Goal: Task Accomplishment & Management: Use online tool/utility

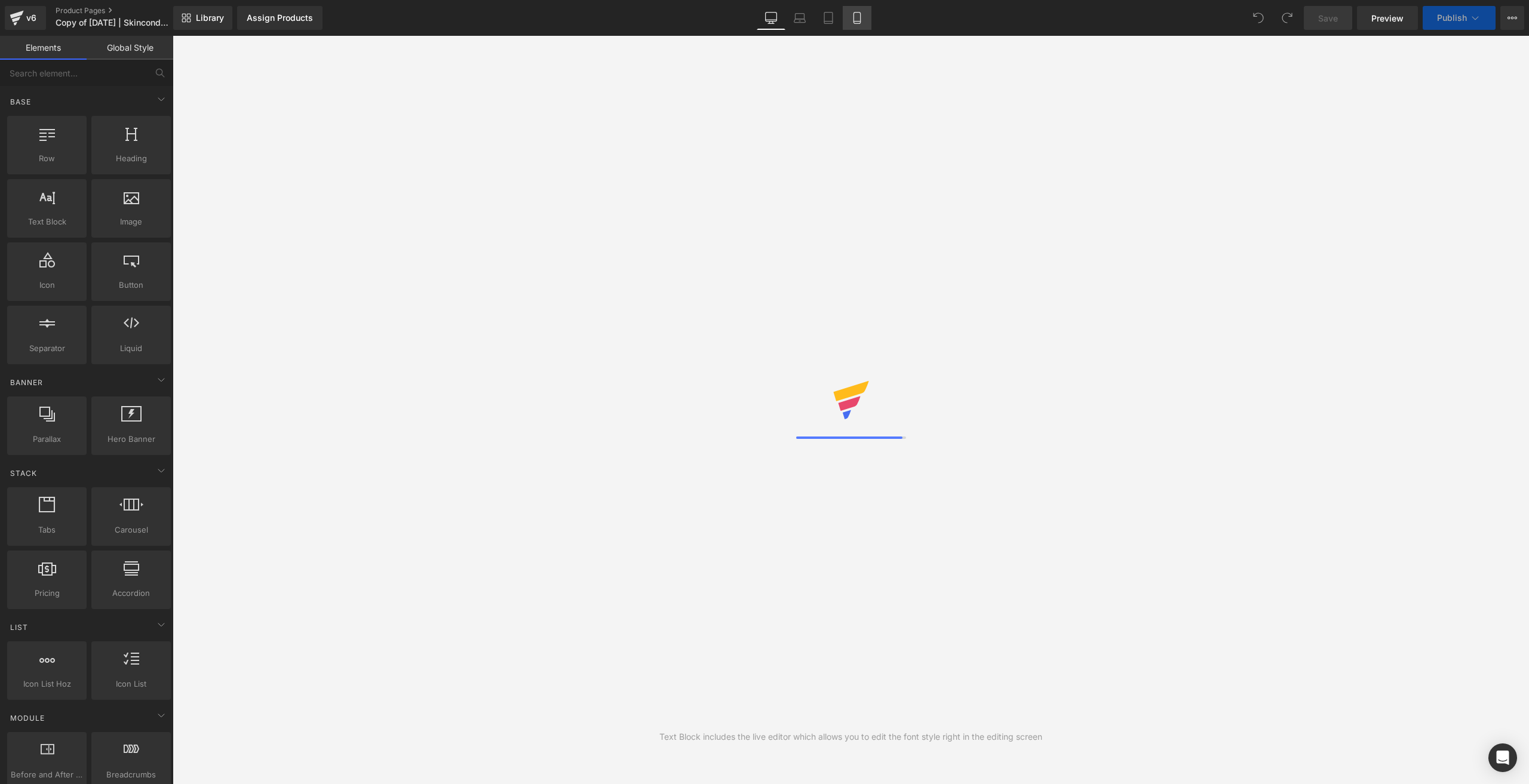
click at [854, 14] on icon at bounding box center [857, 18] width 12 height 12
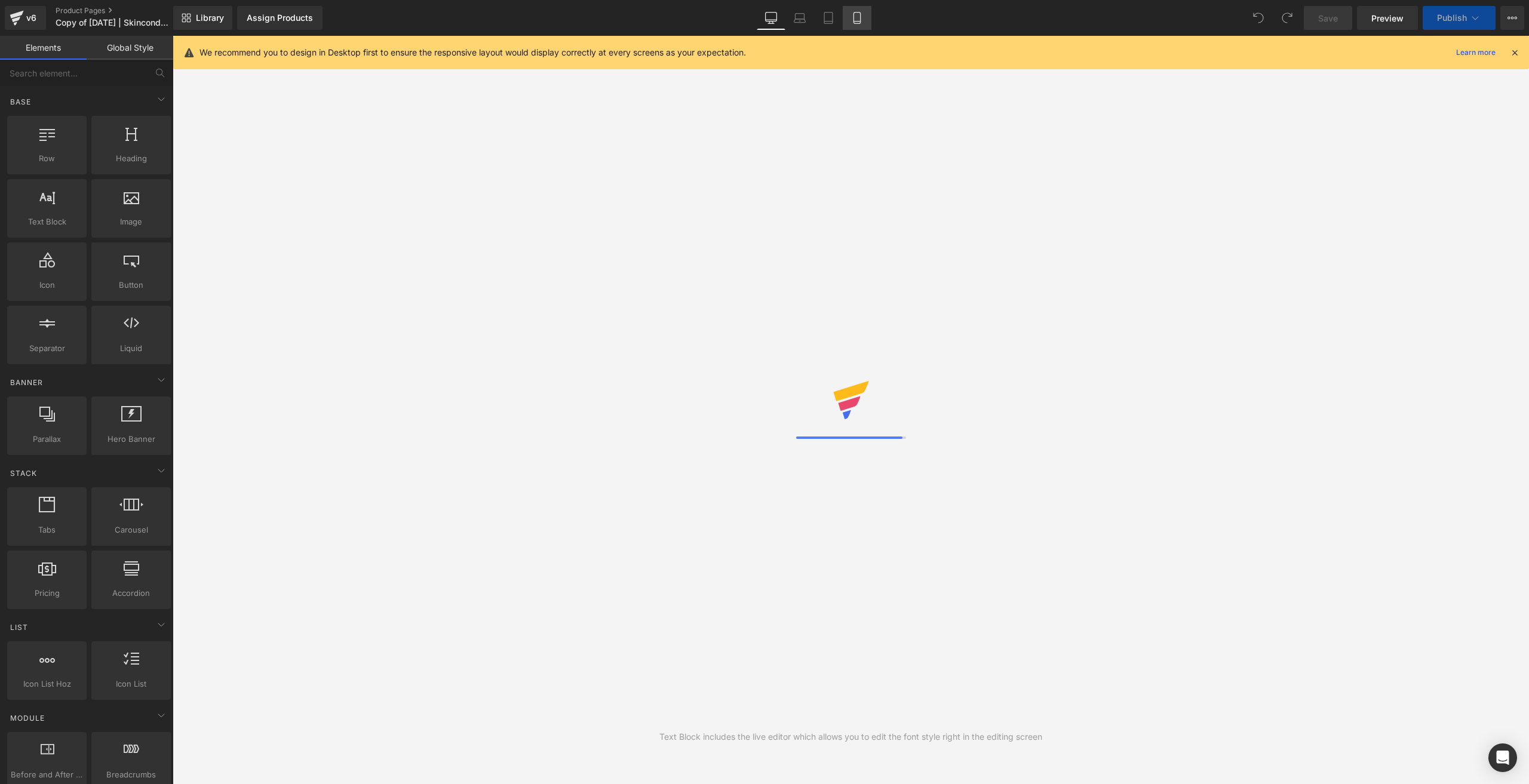
click at [859, 22] on icon at bounding box center [857, 22] width 7 height 0
click at [865, 18] on link "Mobile" at bounding box center [857, 18] width 28 height 24
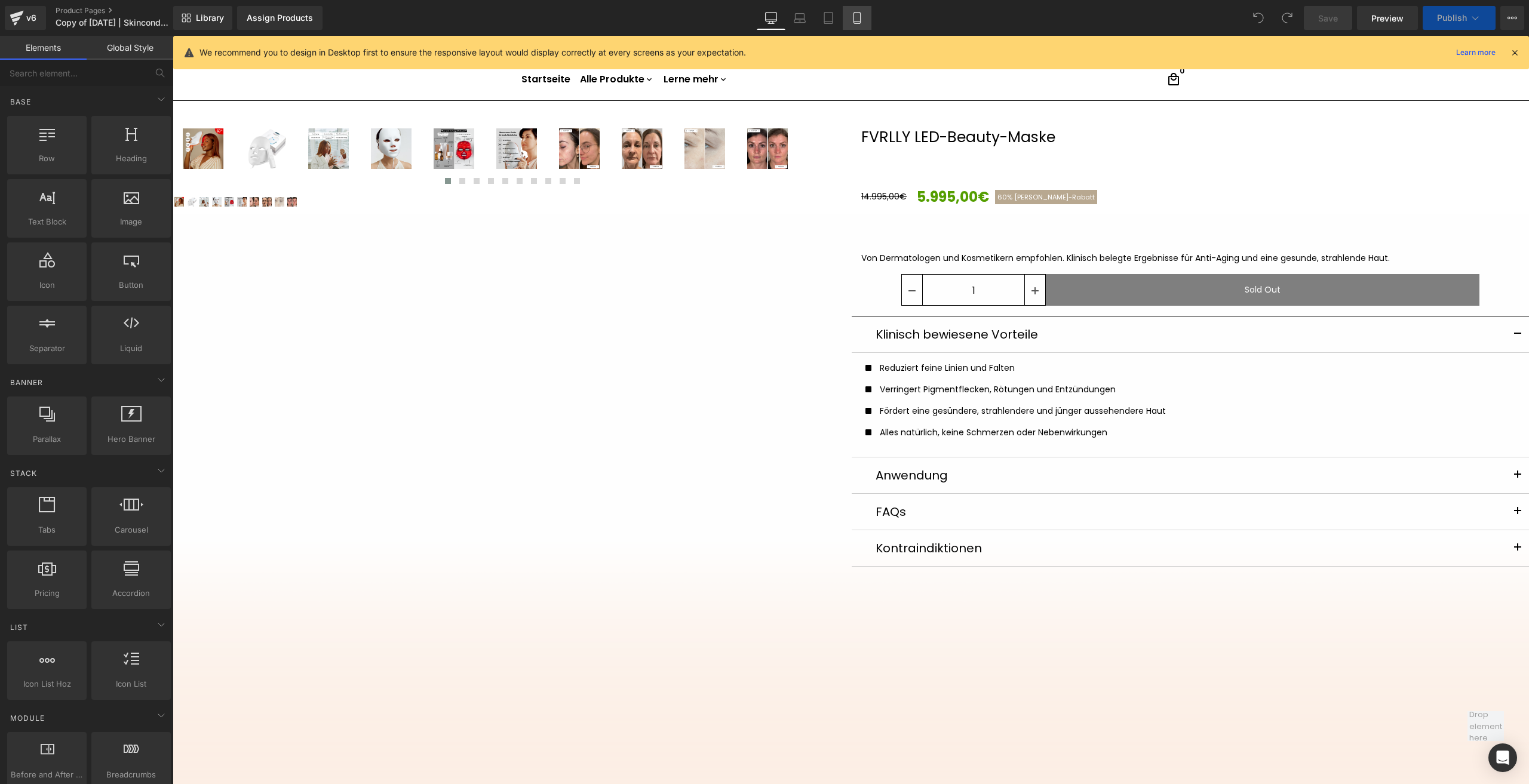
click at [860, 23] on icon at bounding box center [857, 18] width 12 height 12
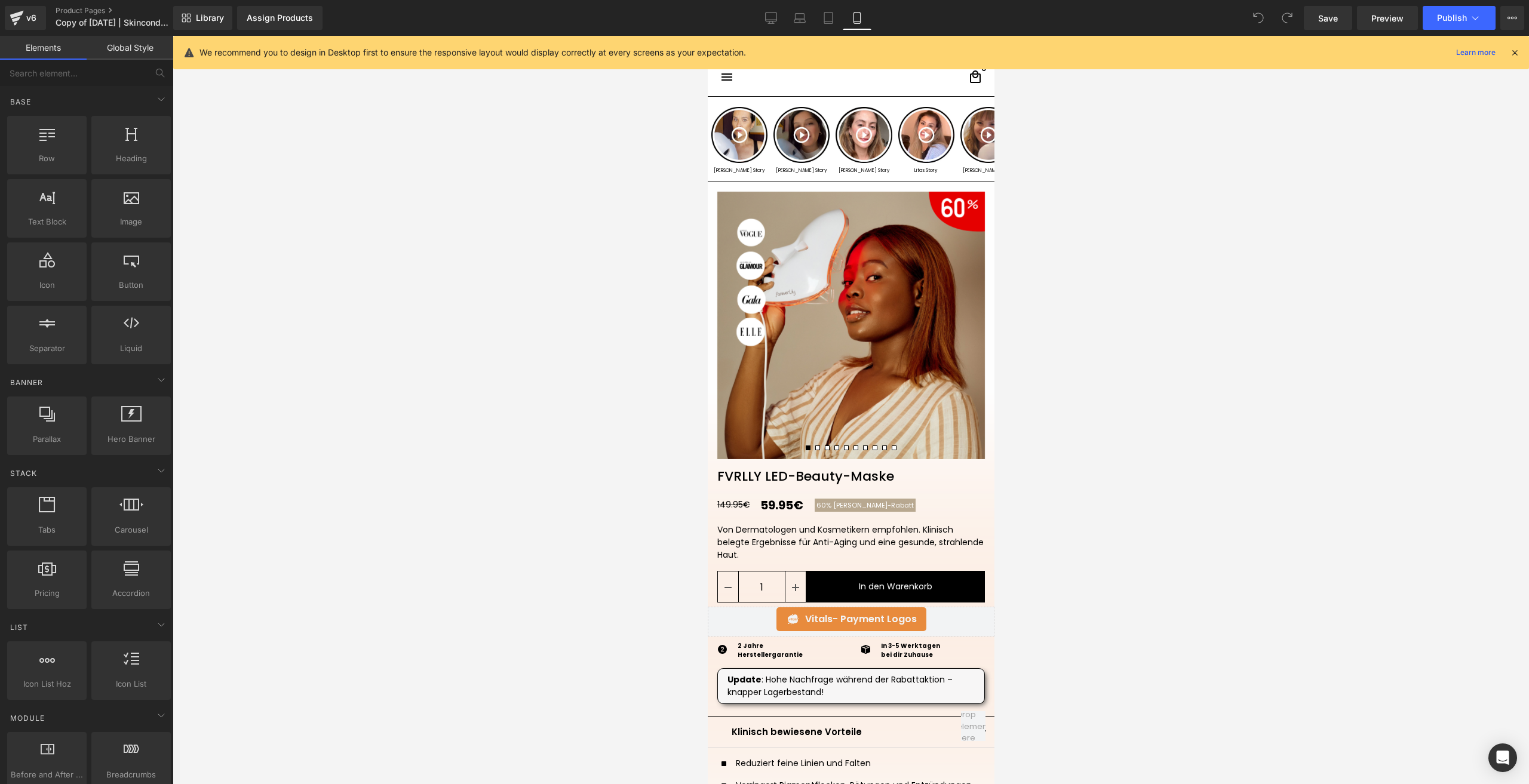
click at [275, 3] on div "Library Assign Products Product Preview No product match your search. Please tr…" at bounding box center [851, 18] width 1356 height 36
click at [275, 20] on div "Assign Products" at bounding box center [280, 18] width 66 height 9
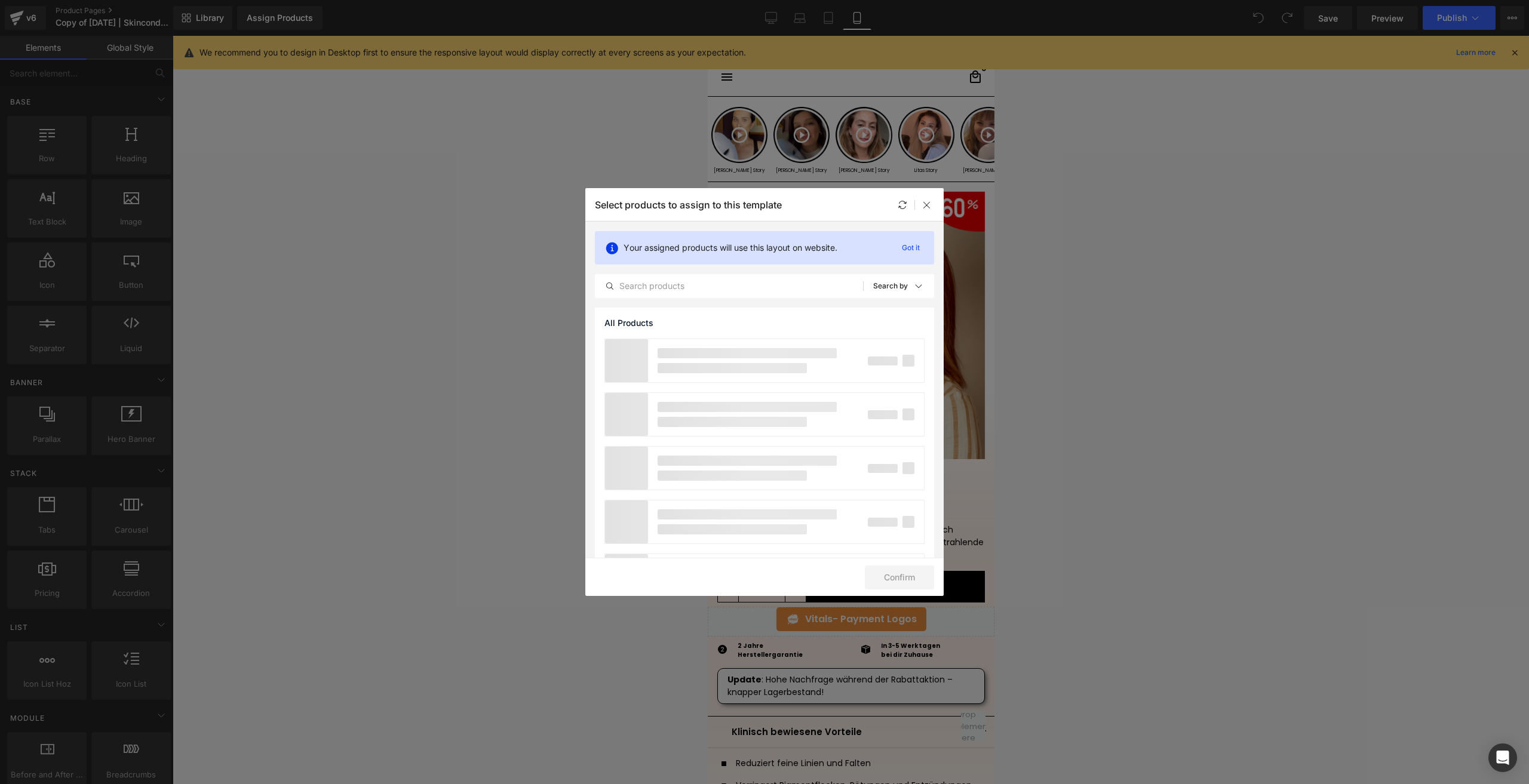
drag, startPoint x: 494, startPoint y: 148, endPoint x: 589, endPoint y: 184, distance: 101.6
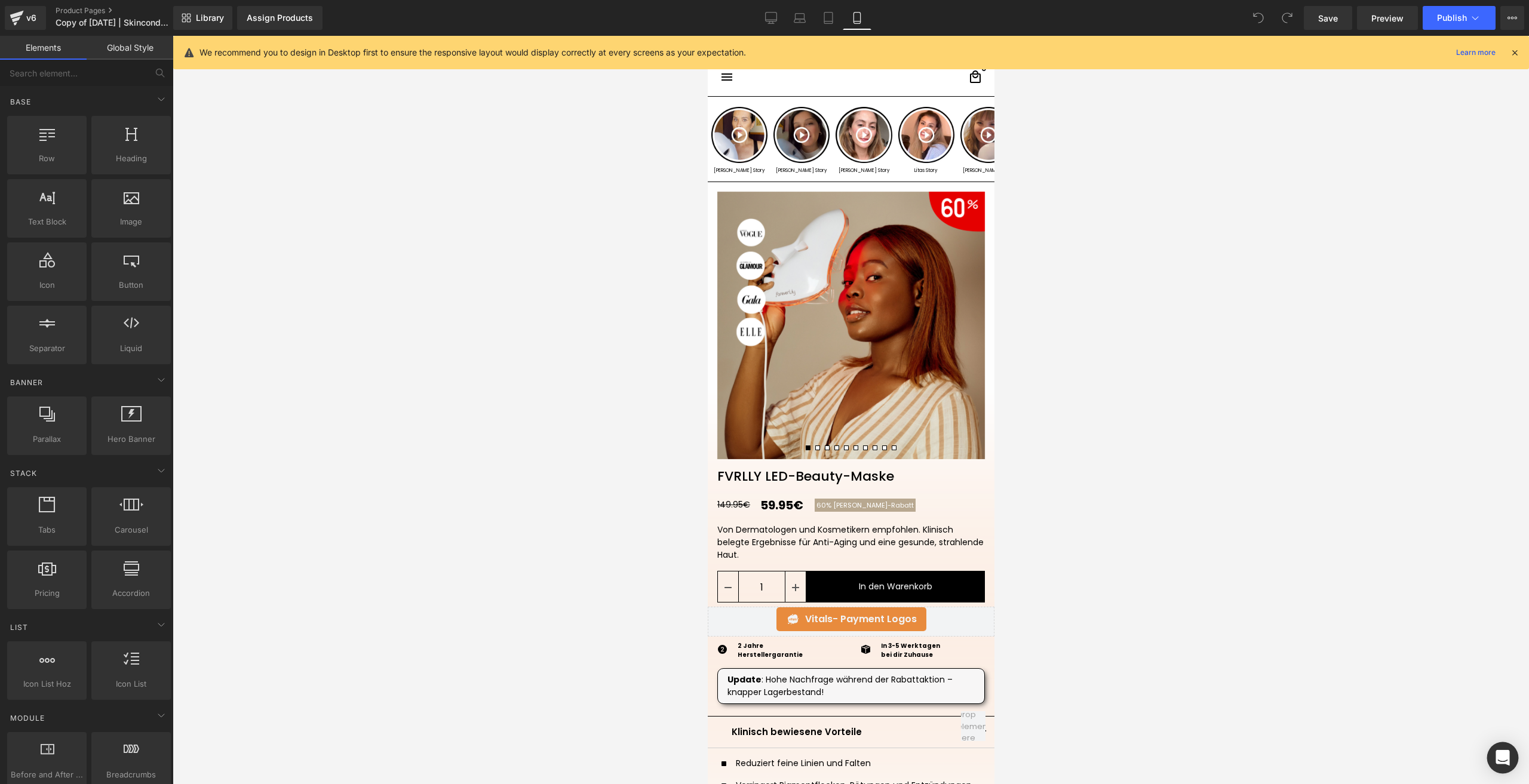
click at [1505, 761] on icon "Open Intercom Messenger" at bounding box center [1502, 757] width 16 height 16
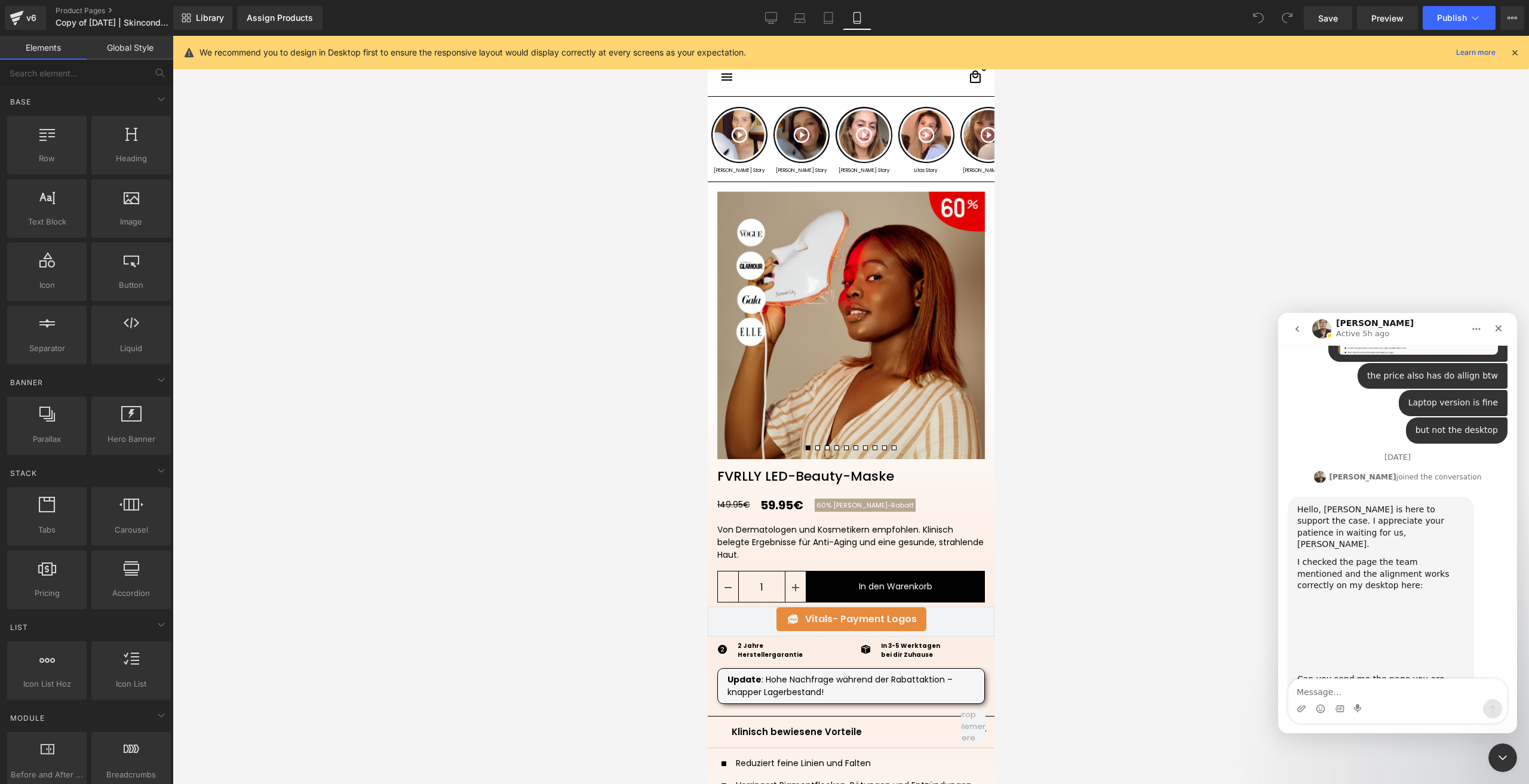
scroll to position [1968, 0]
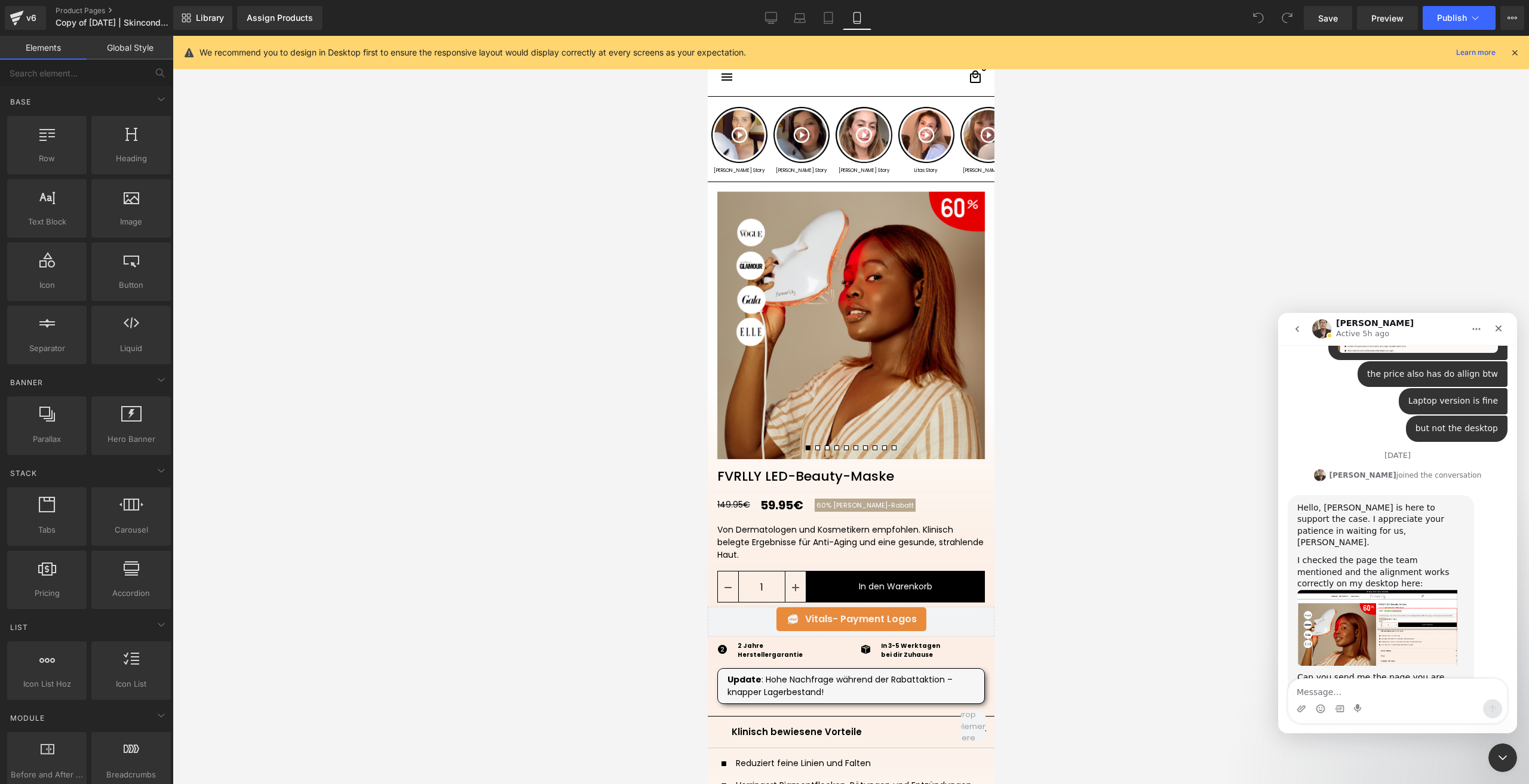
click at [30, 19] on div at bounding box center [764, 374] width 1529 height 748
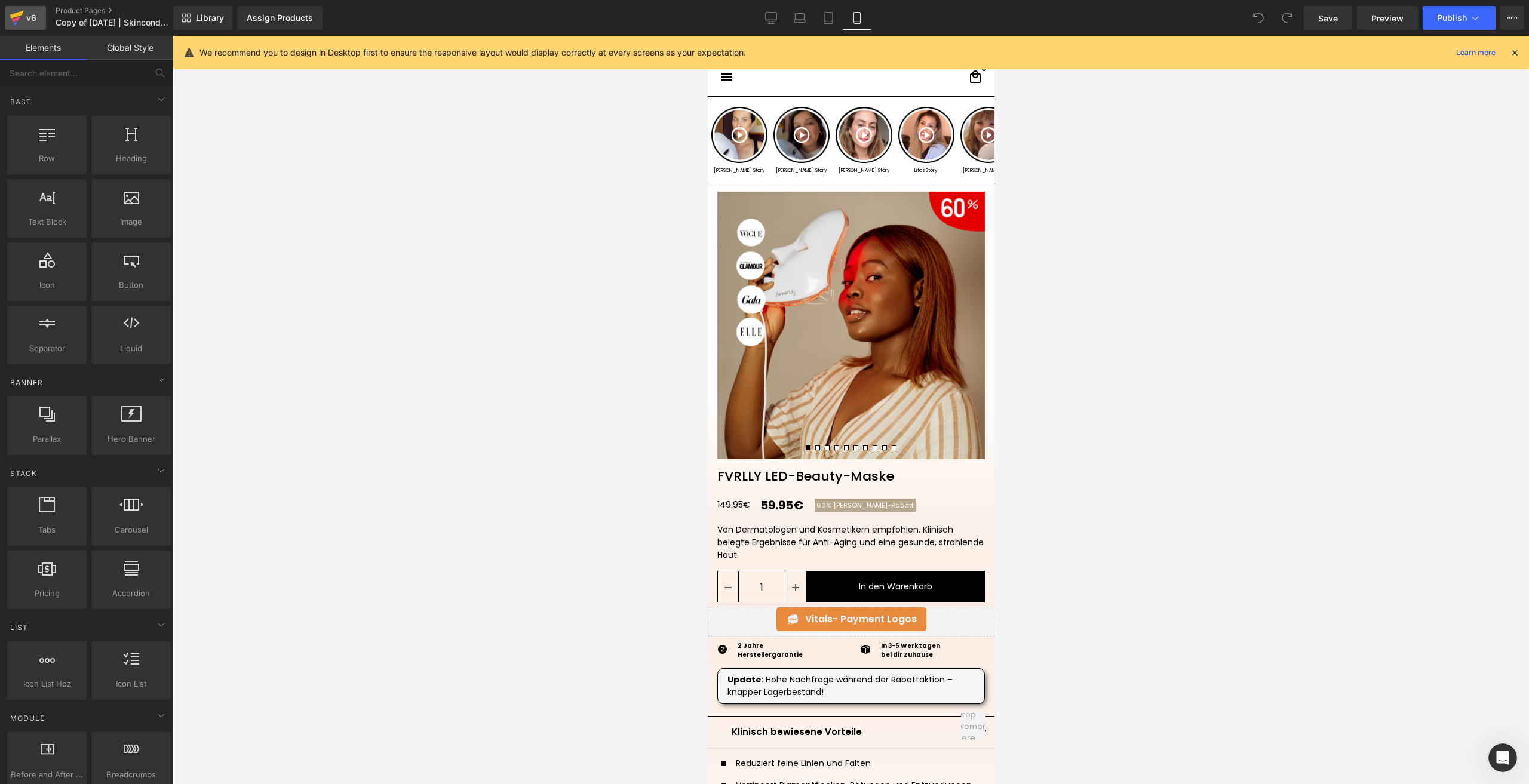
scroll to position [1911, 0]
click at [20, 13] on icon at bounding box center [17, 14] width 13 height 8
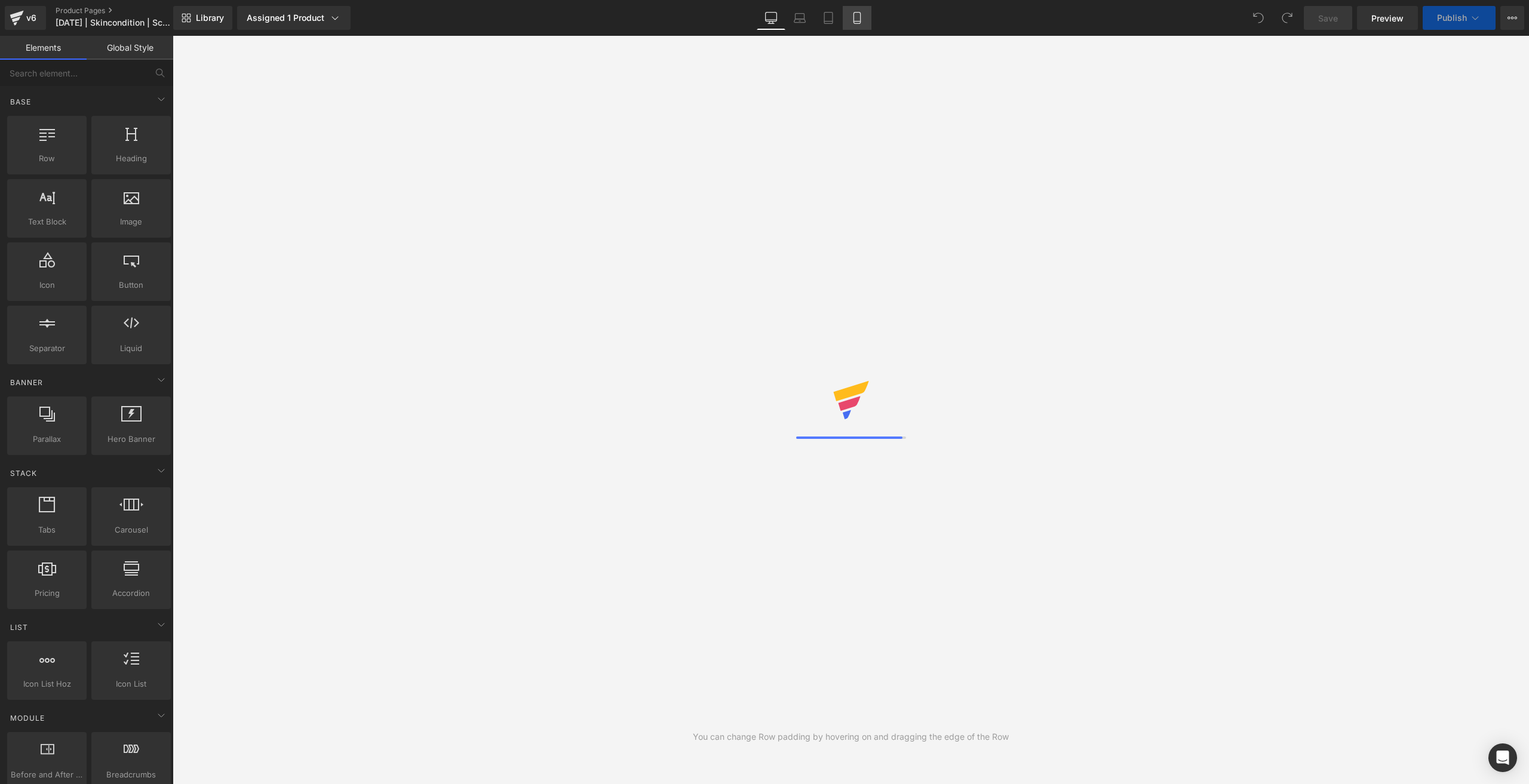
click at [860, 22] on icon at bounding box center [857, 22] width 7 height 0
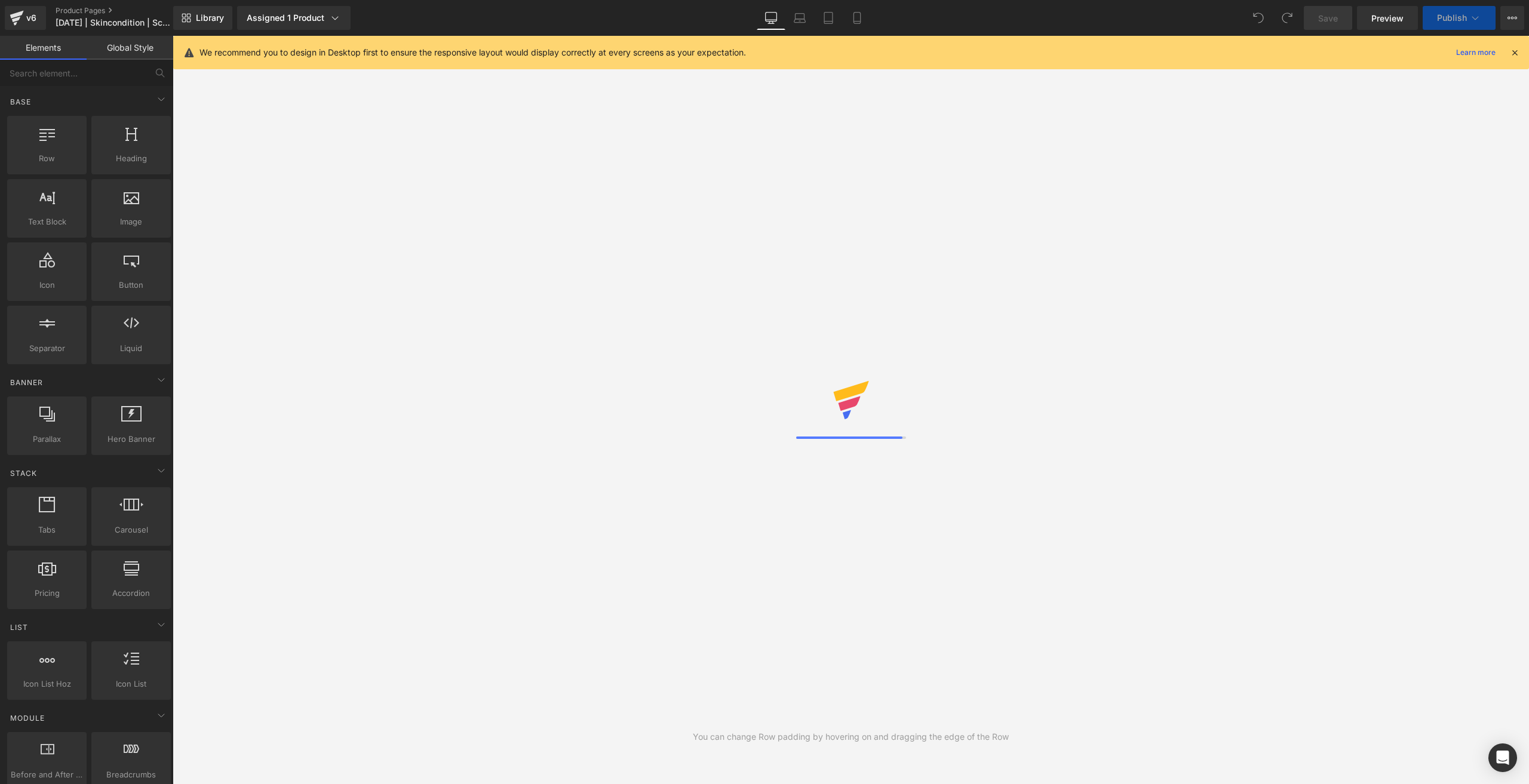
click at [764, 17] on link "Desktop" at bounding box center [771, 18] width 28 height 24
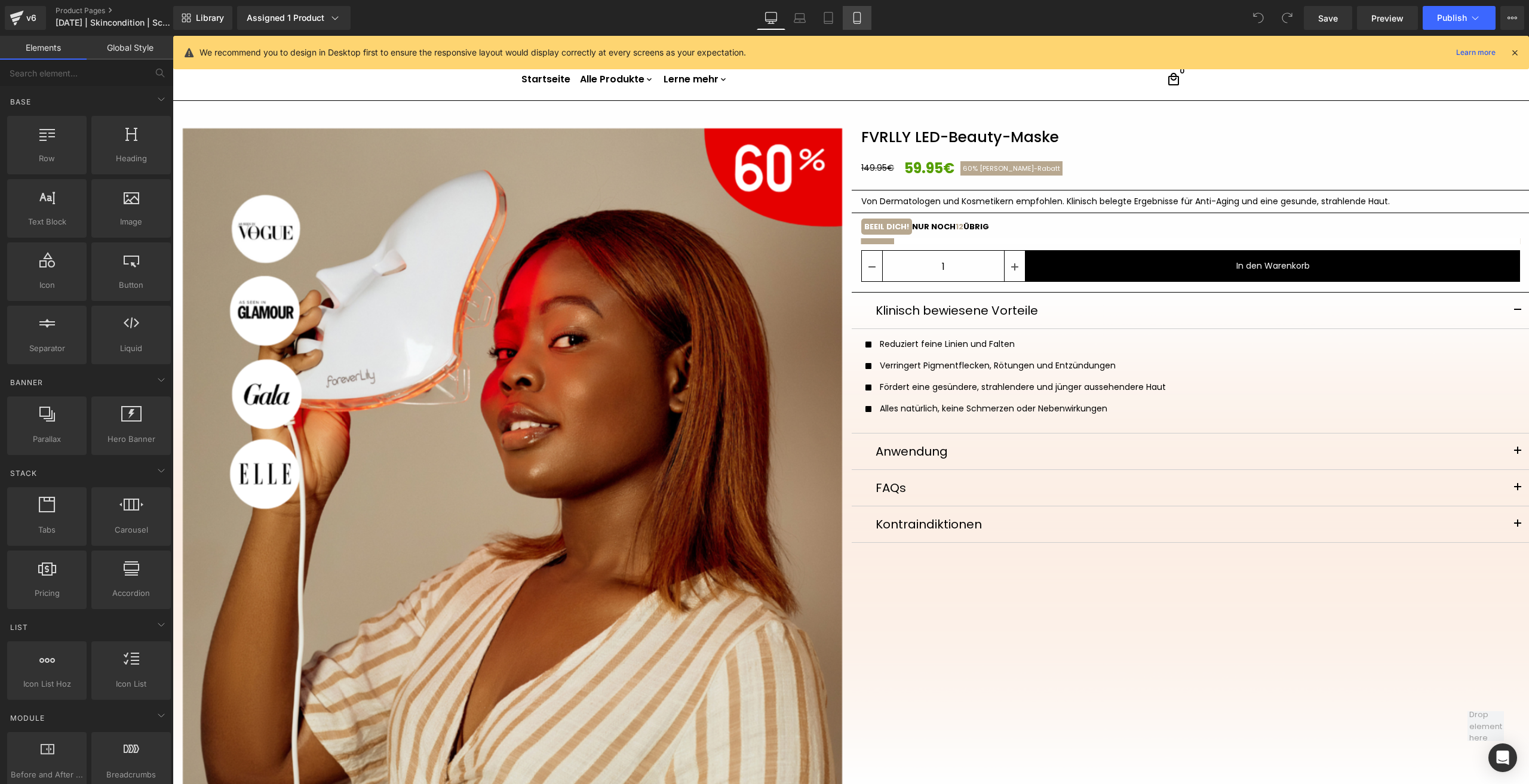
click at [856, 19] on icon at bounding box center [857, 18] width 12 height 12
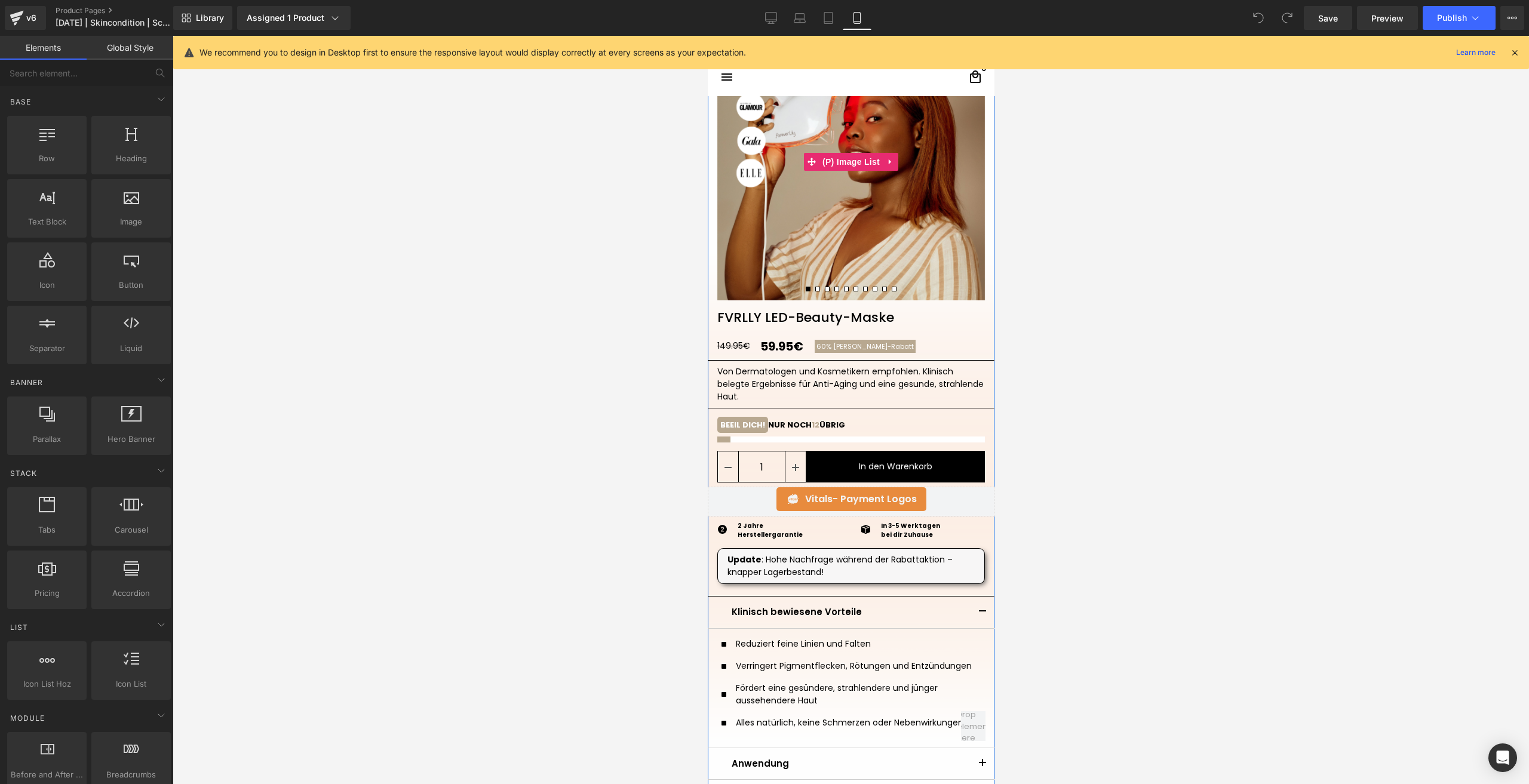
scroll to position [179, 0]
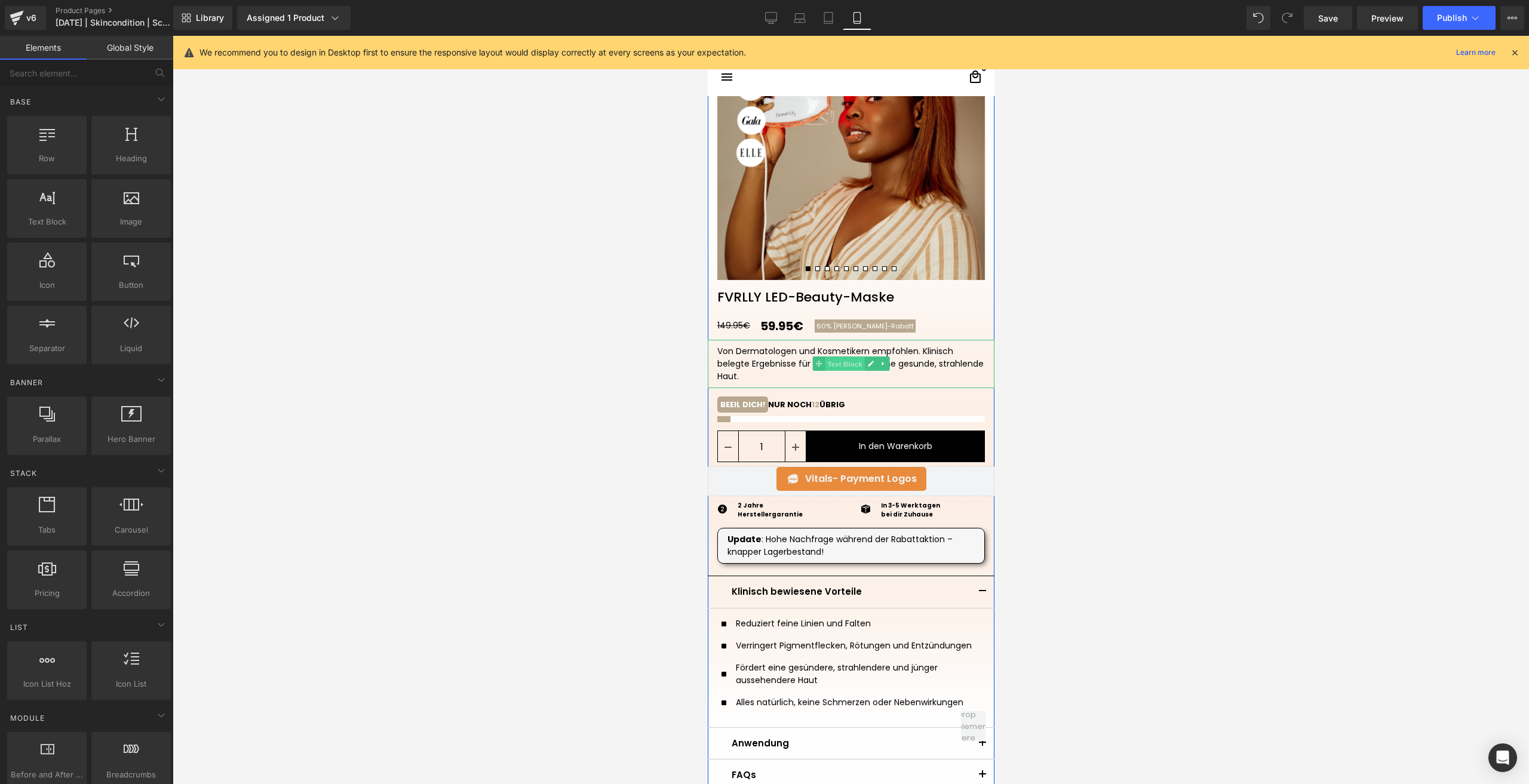
click at [840, 367] on span "Text Block" at bounding box center [844, 364] width 39 height 14
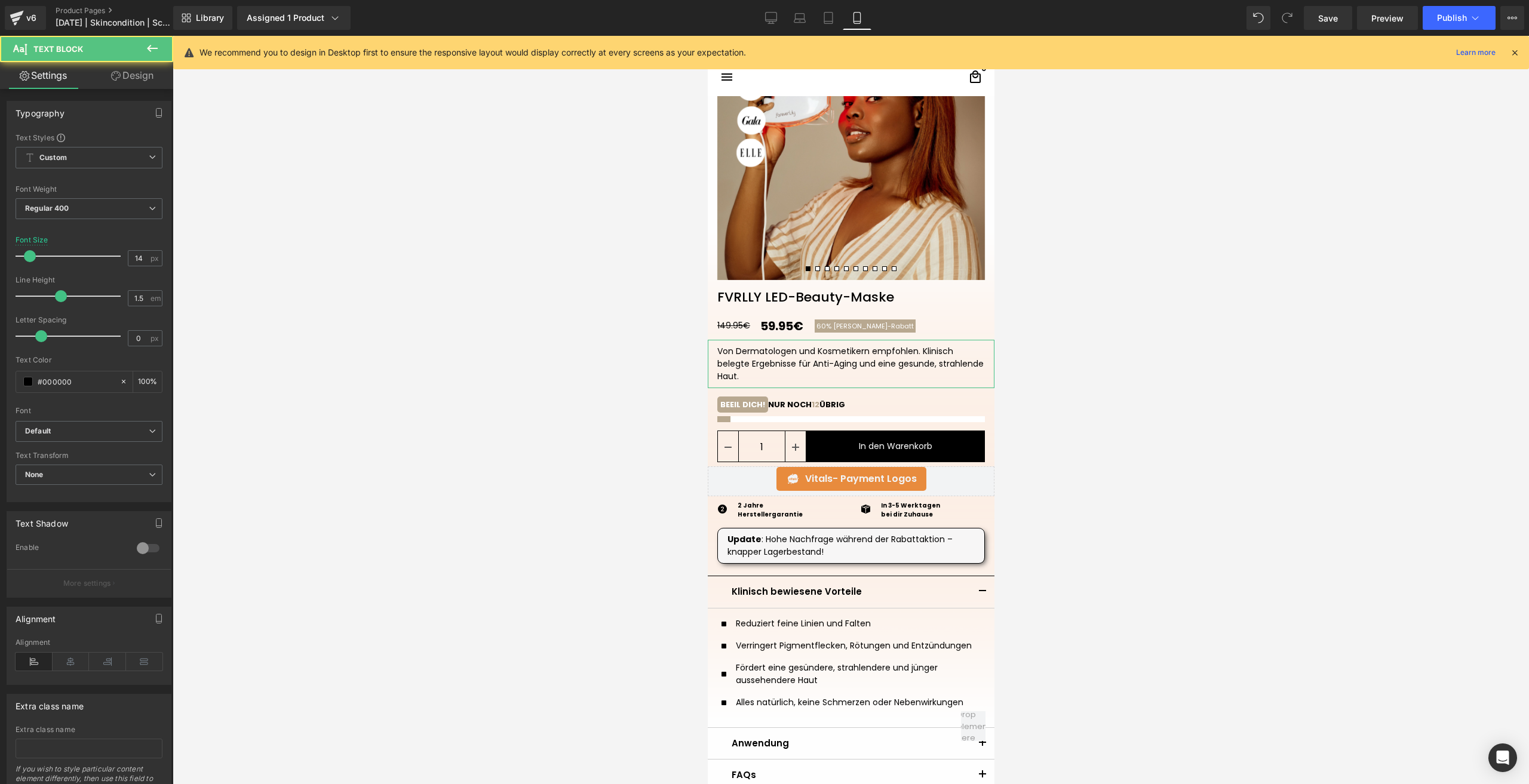
click at [146, 77] on link "Design" at bounding box center [131, 75] width 86 height 27
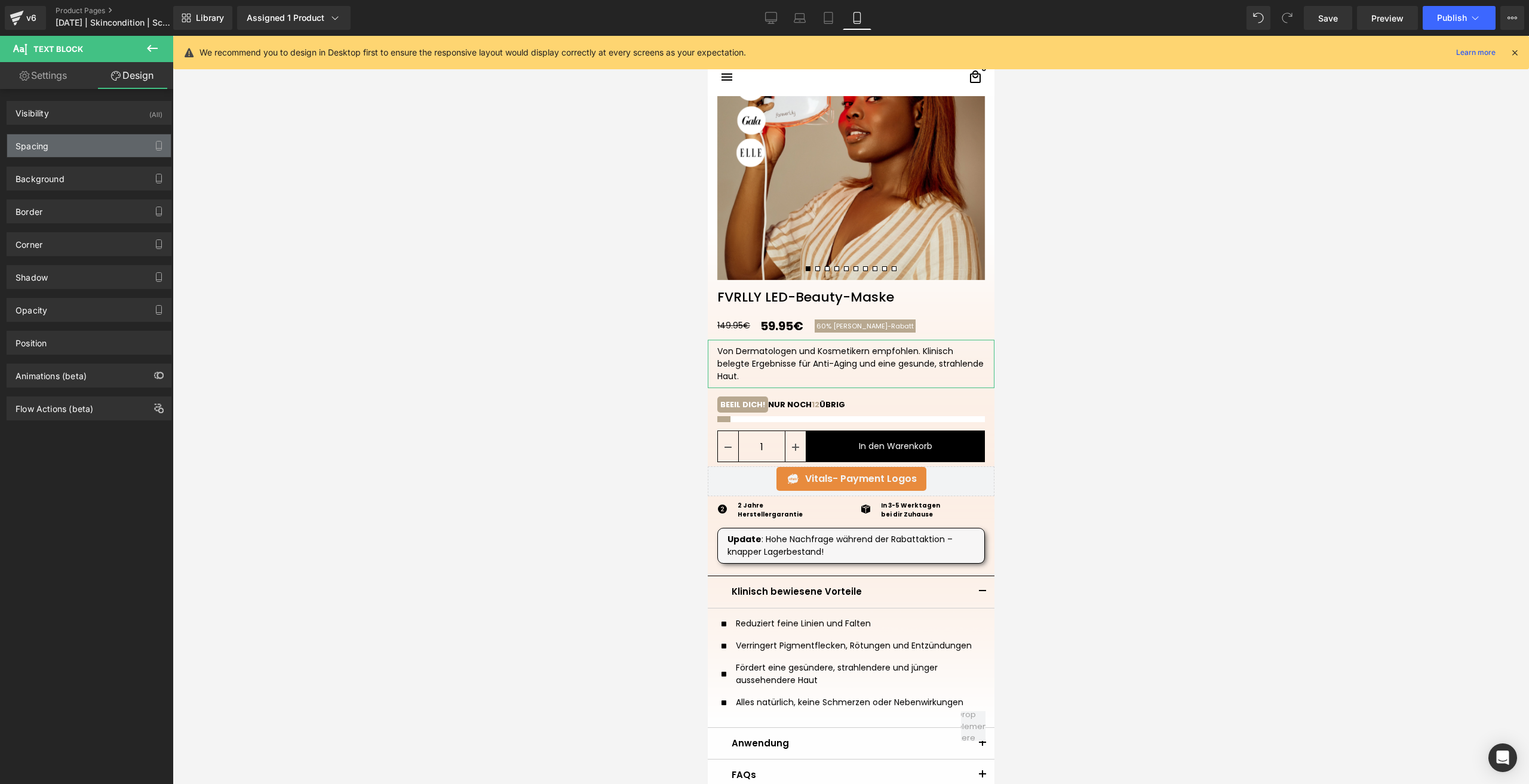
click at [82, 149] on div "Spacing" at bounding box center [90, 146] width 164 height 23
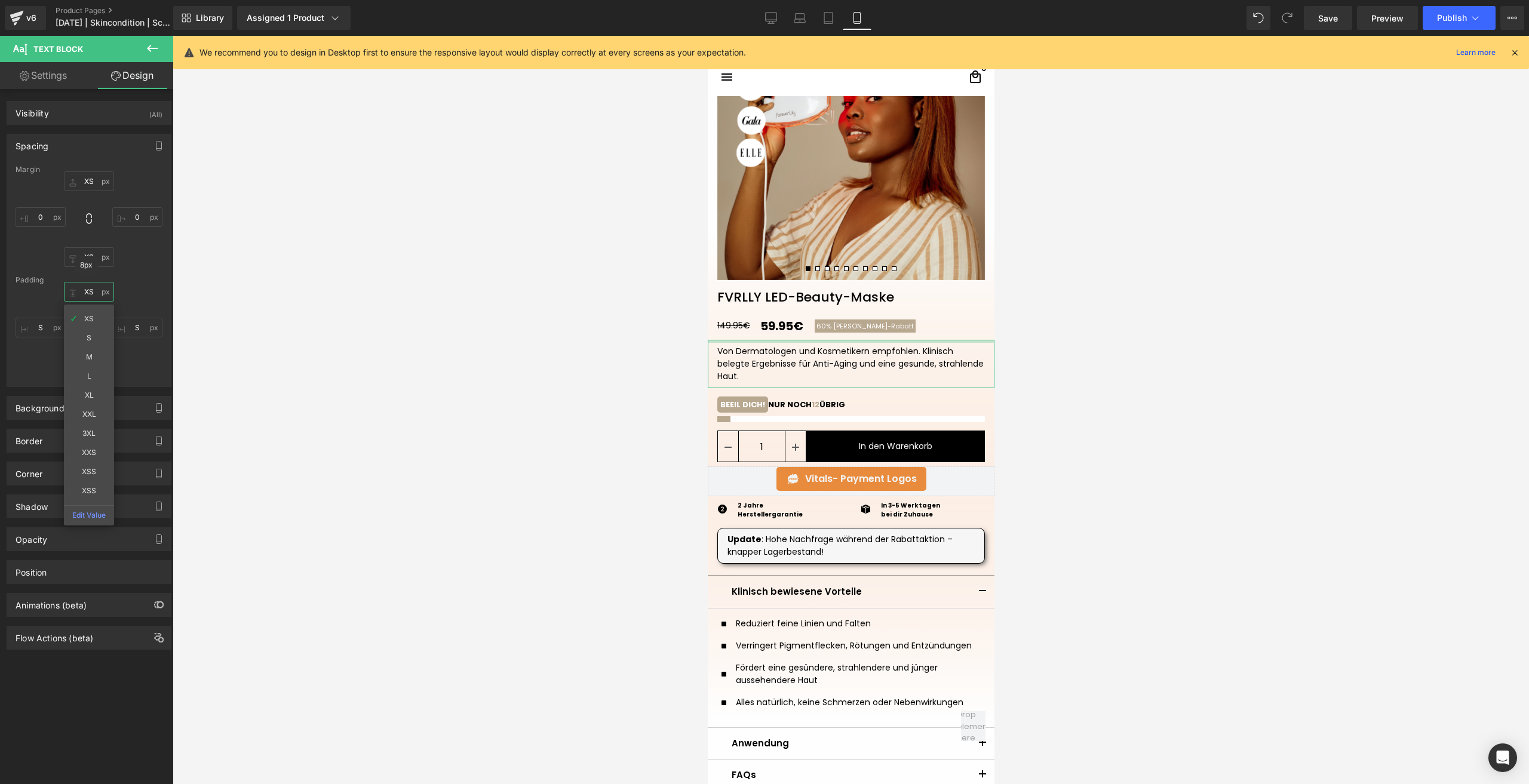
click at [91, 295] on input "XS" at bounding box center [89, 292] width 50 height 20
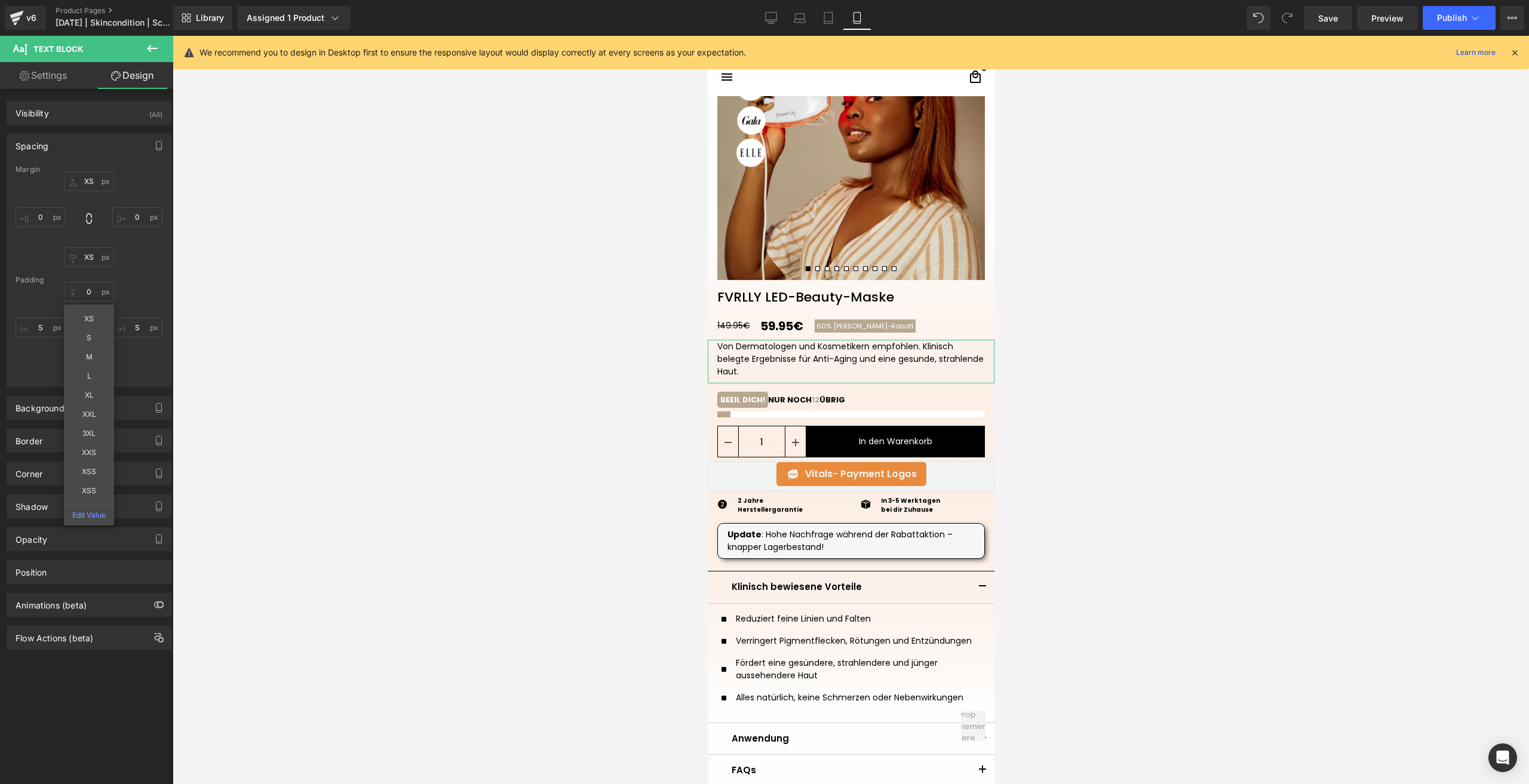
click at [143, 300] on div "XS S M L XL XXL 3XL XXS XSS XSS Edit Value S XS S" at bounding box center [90, 330] width 147 height 95
click at [91, 364] on input "XS" at bounding box center [89, 367] width 50 height 20
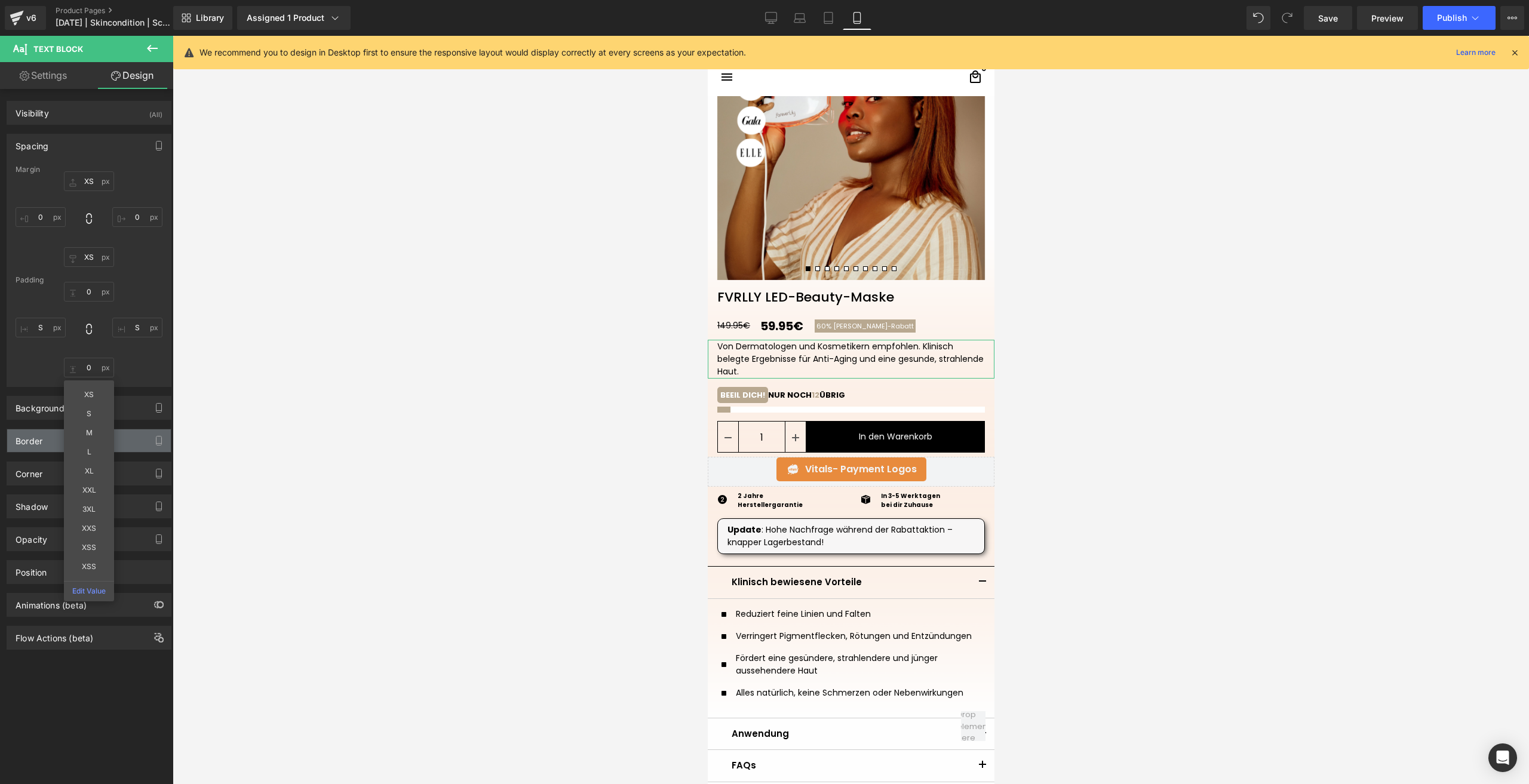
click at [143, 433] on div "Border" at bounding box center [90, 440] width 164 height 23
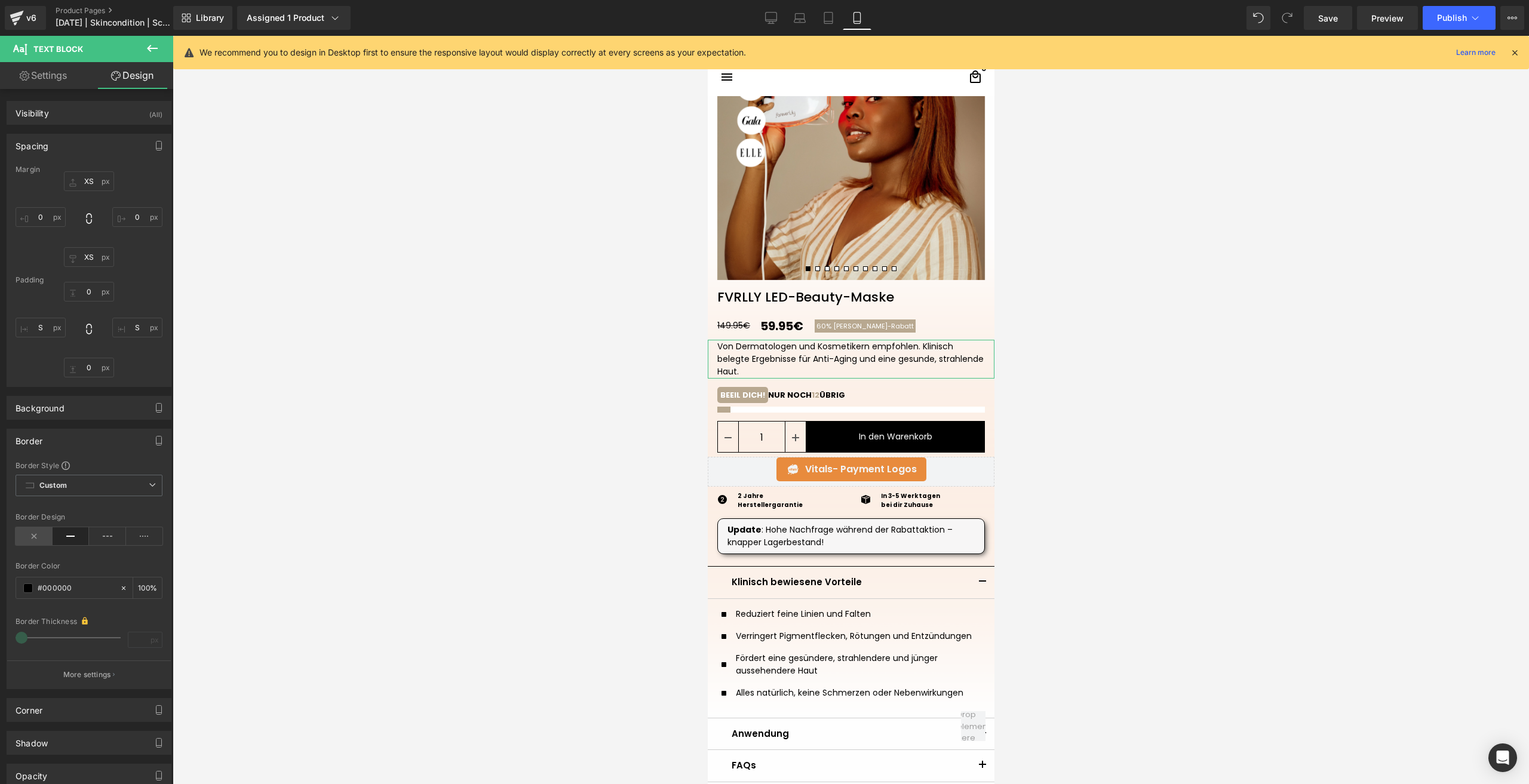
click at [33, 529] on icon at bounding box center [34, 535] width 37 height 18
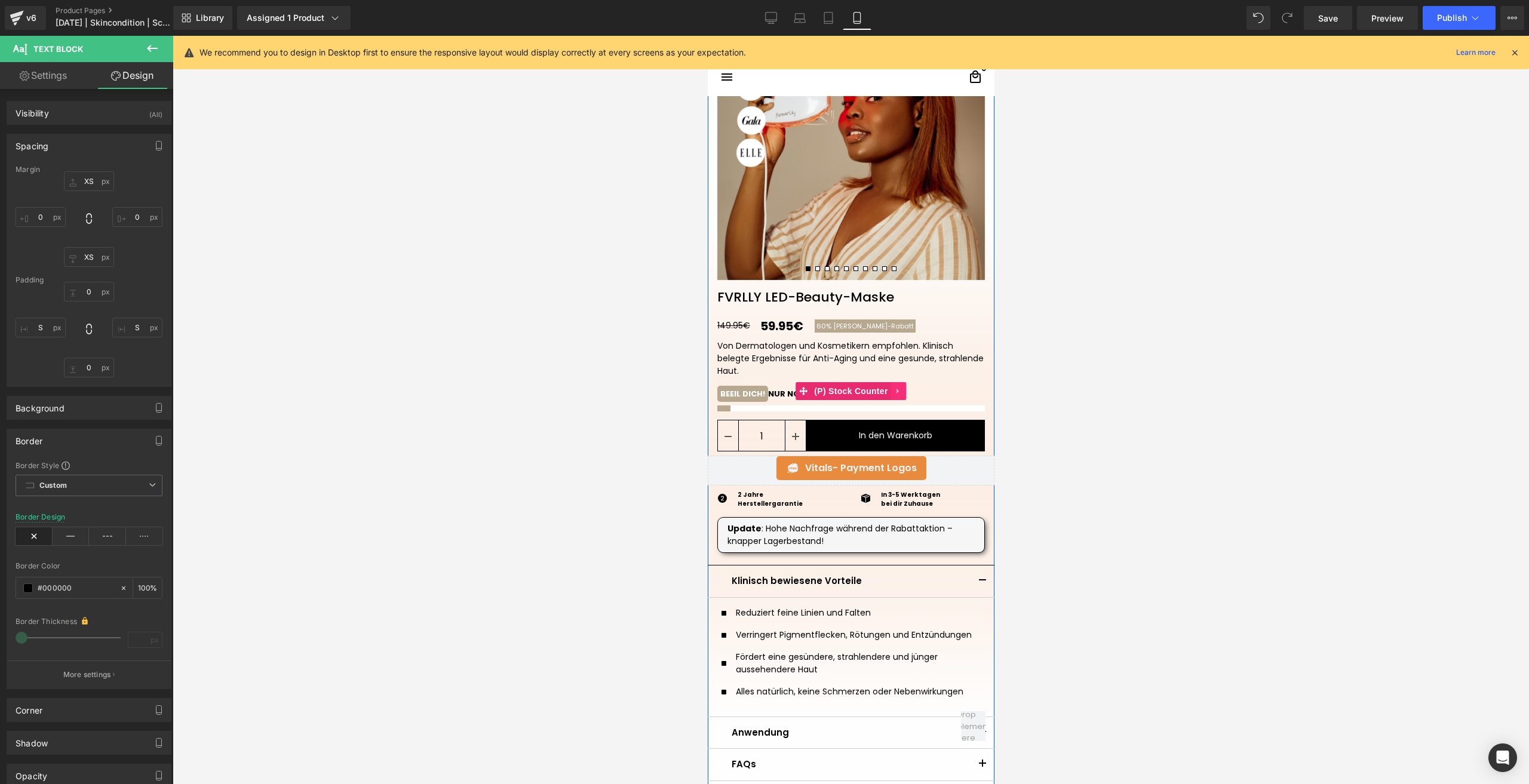
click at [894, 392] on icon at bounding box center [898, 391] width 8 height 9
click at [902, 391] on icon at bounding box center [906, 391] width 8 height 9
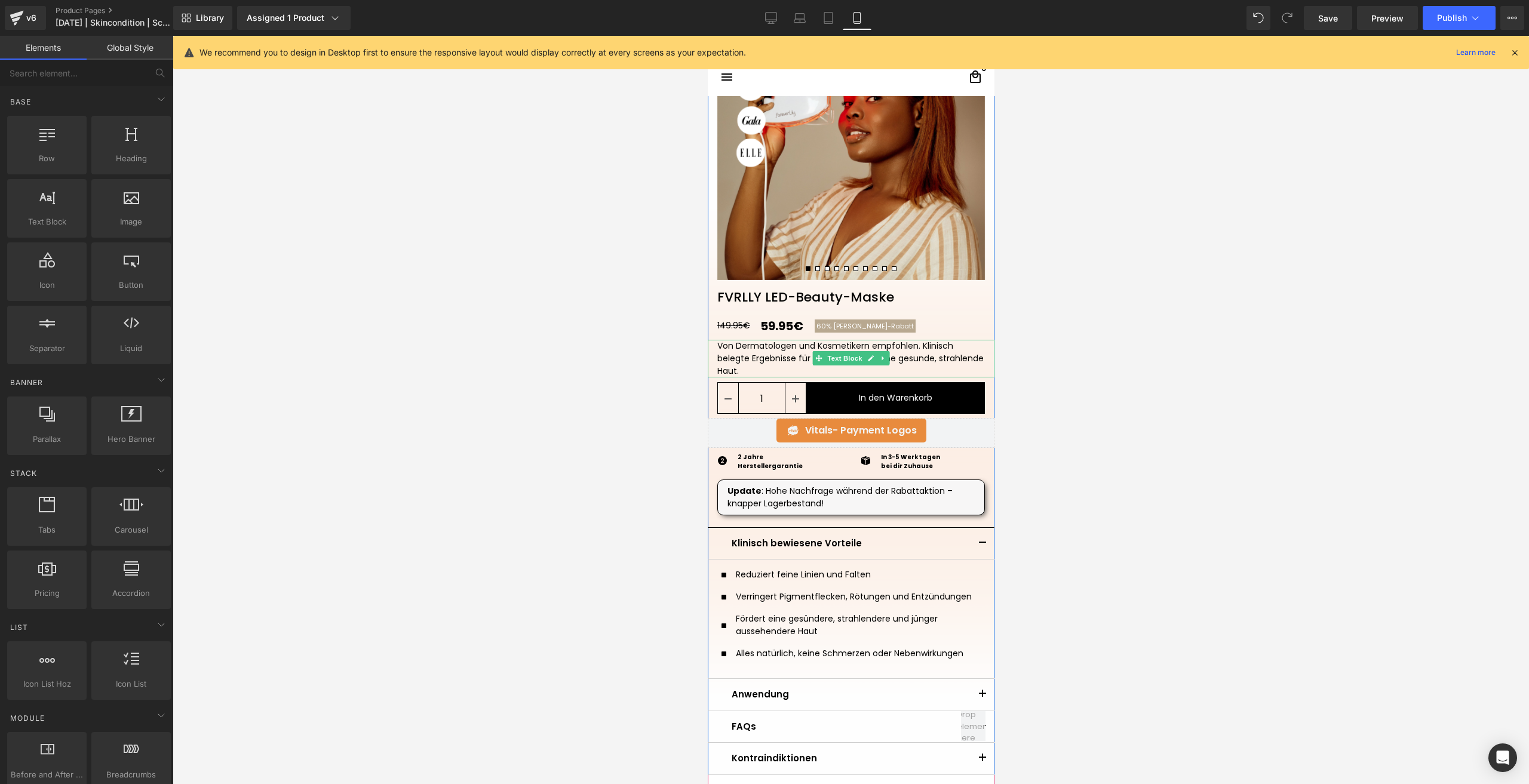
click at [765, 348] on div "Von Dermatologen und Kosmetikern empfohlen. Klinisch belegte Ergebnisse für Ant…" at bounding box center [850, 358] width 268 height 38
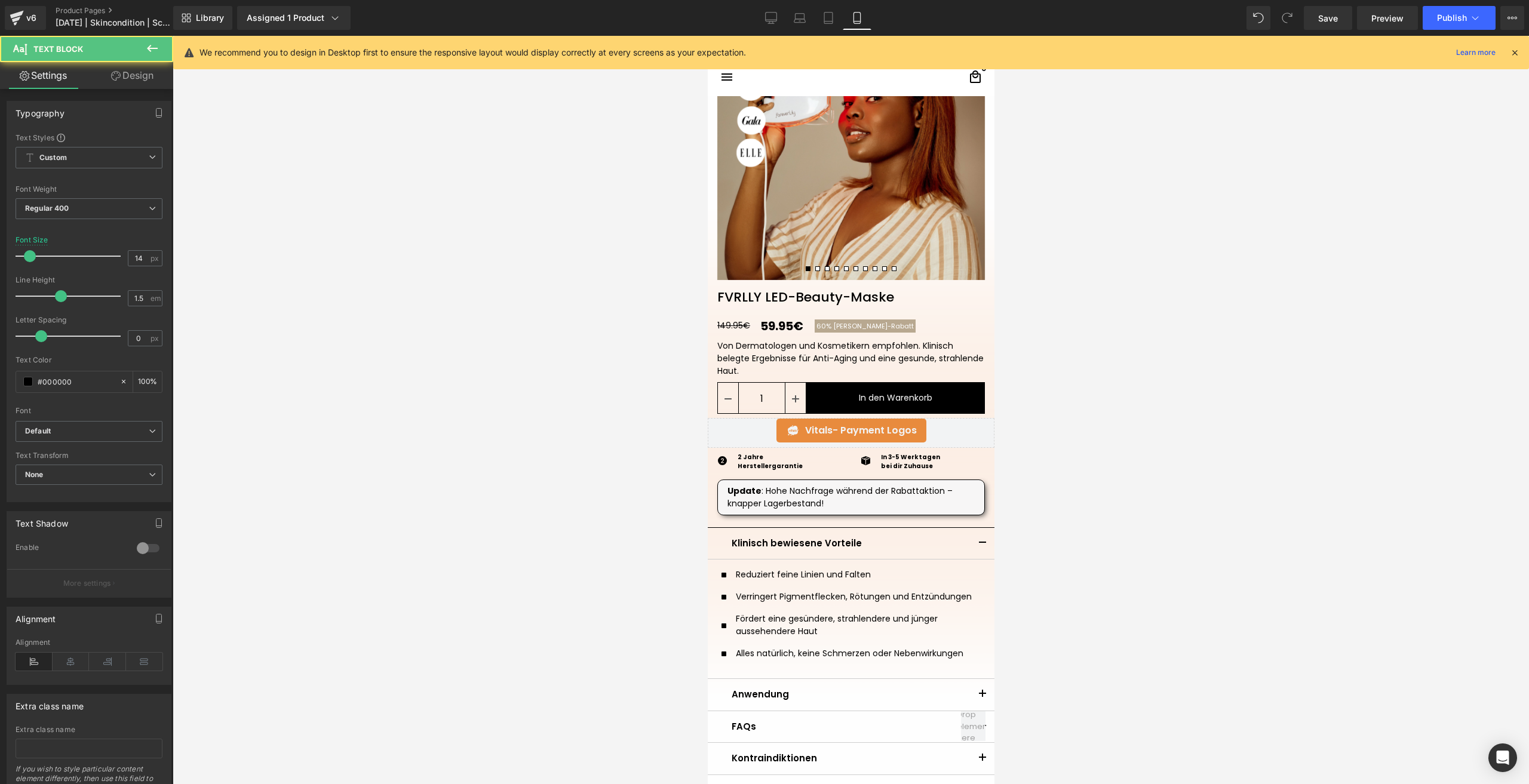
click at [131, 74] on link "Design" at bounding box center [131, 75] width 86 height 27
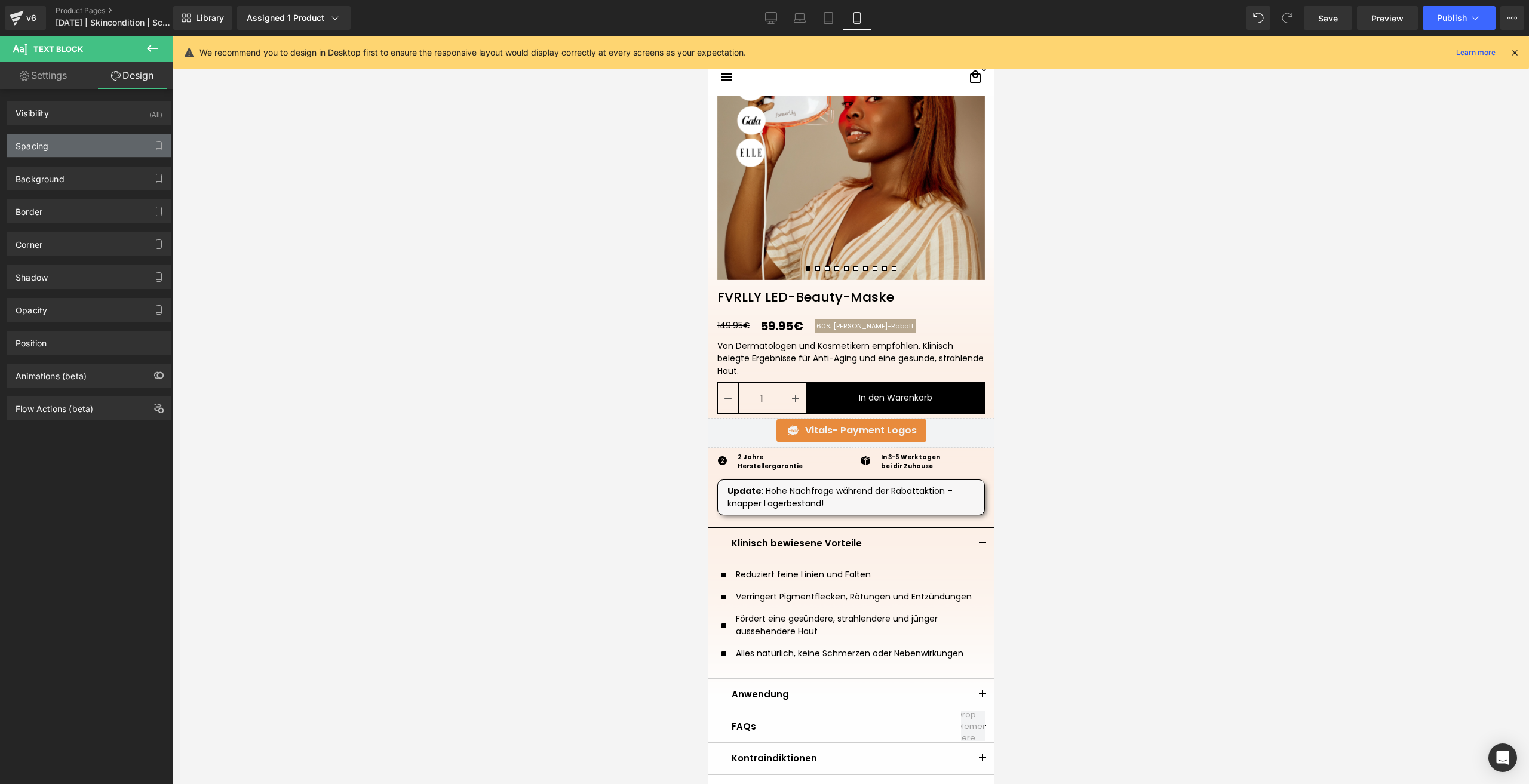
click at [79, 146] on div "Spacing" at bounding box center [90, 146] width 164 height 23
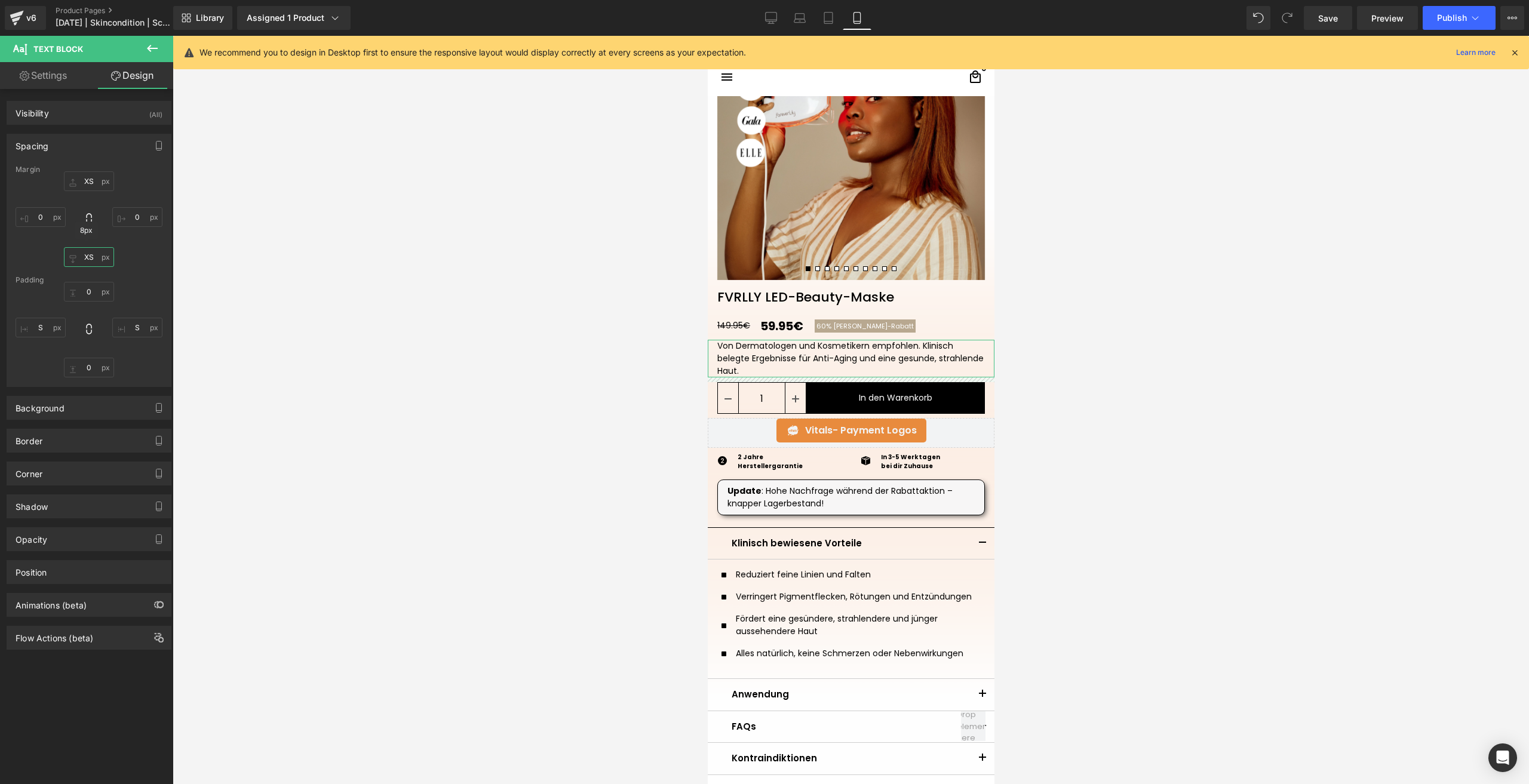
click at [85, 255] on input "text" at bounding box center [89, 257] width 50 height 20
type input "0"
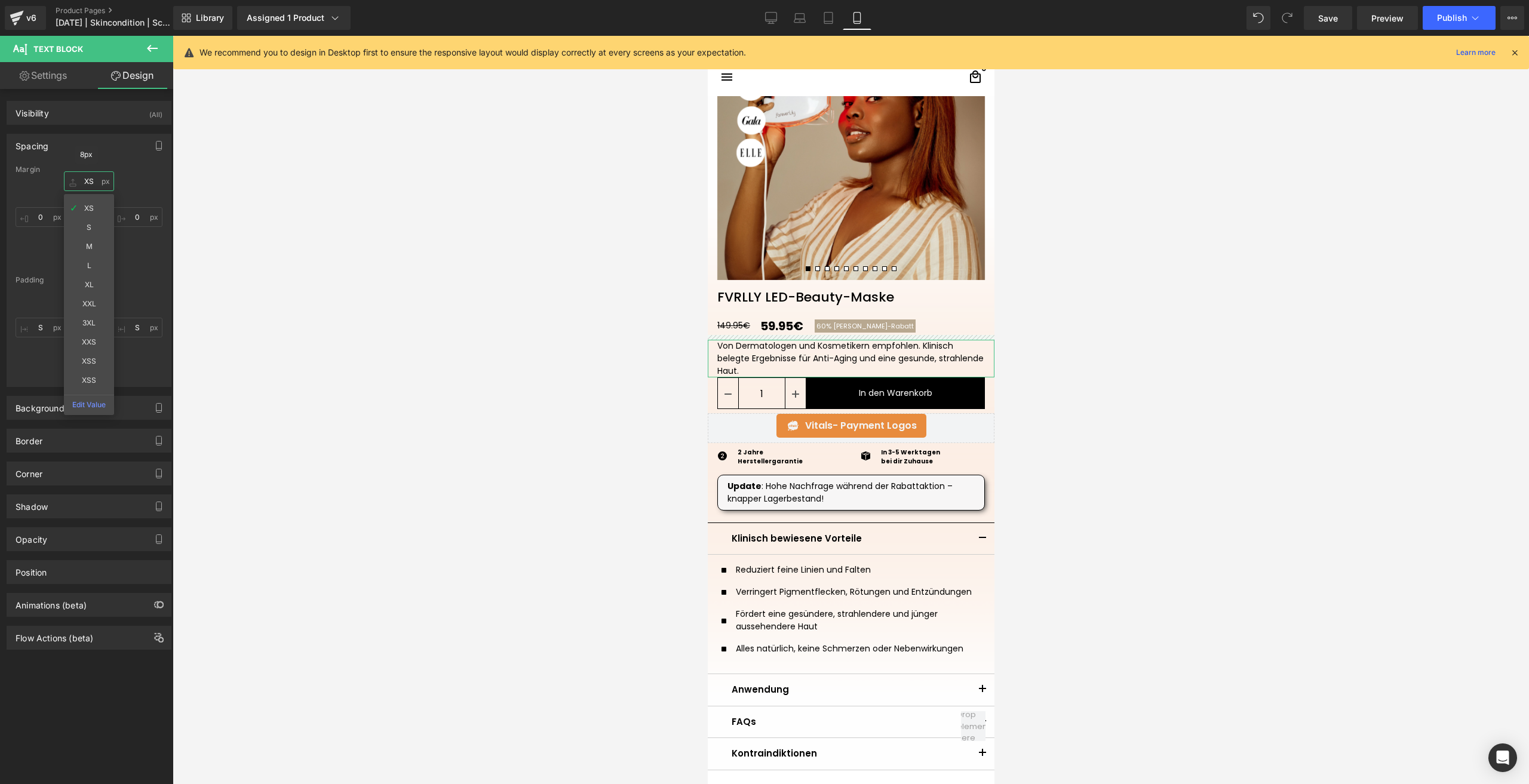
click at [93, 177] on input "text" at bounding box center [89, 182] width 50 height 20
type input "0"
drag, startPoint x: 145, startPoint y: 255, endPoint x: 136, endPoint y: 266, distance: 14.2
click at [145, 257] on div "0 XS S M L XL XXL 3XL XXS XSS XSS Edit Value 0" at bounding box center [90, 219] width 147 height 95
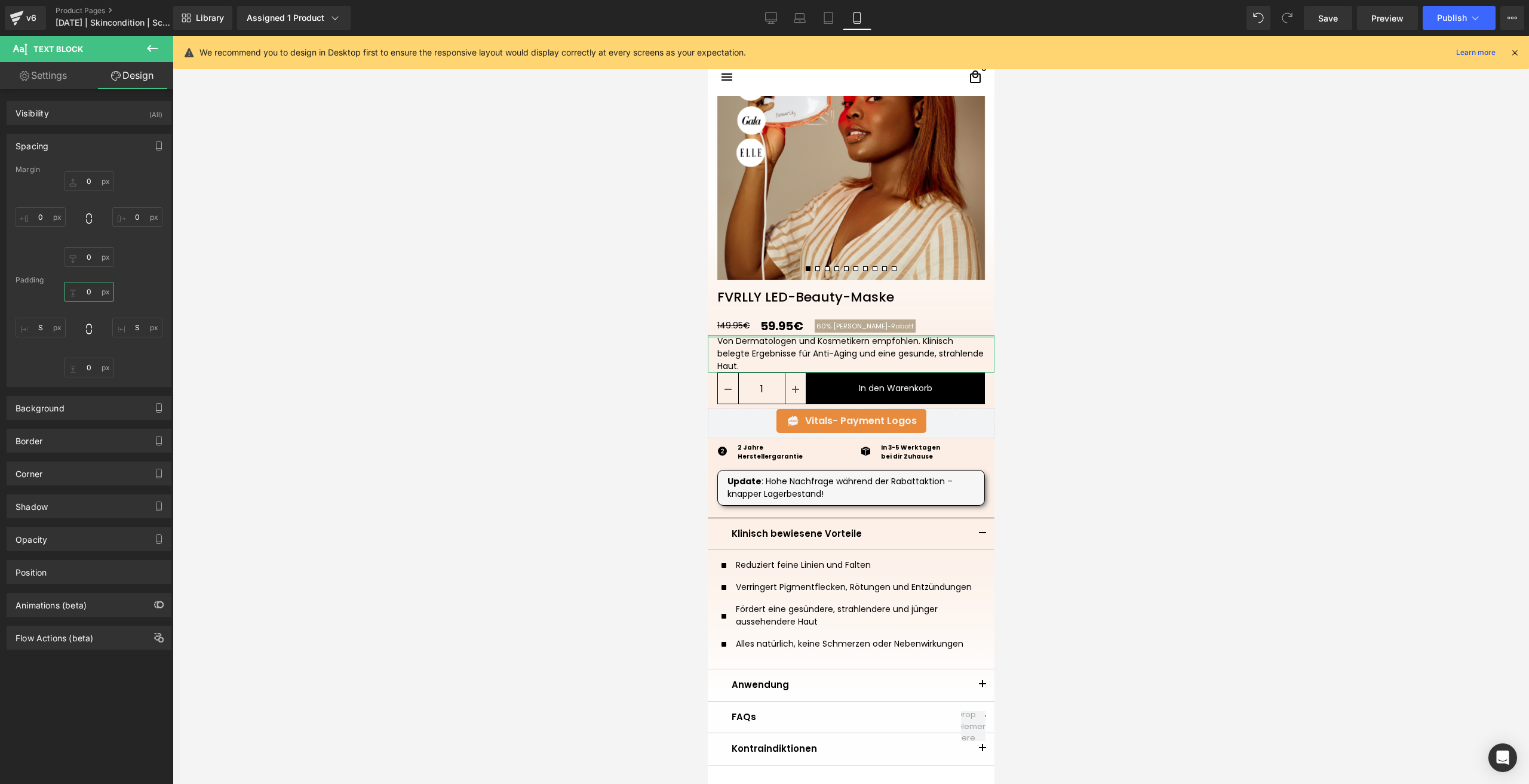
click at [82, 287] on input "text" at bounding box center [89, 292] width 50 height 20
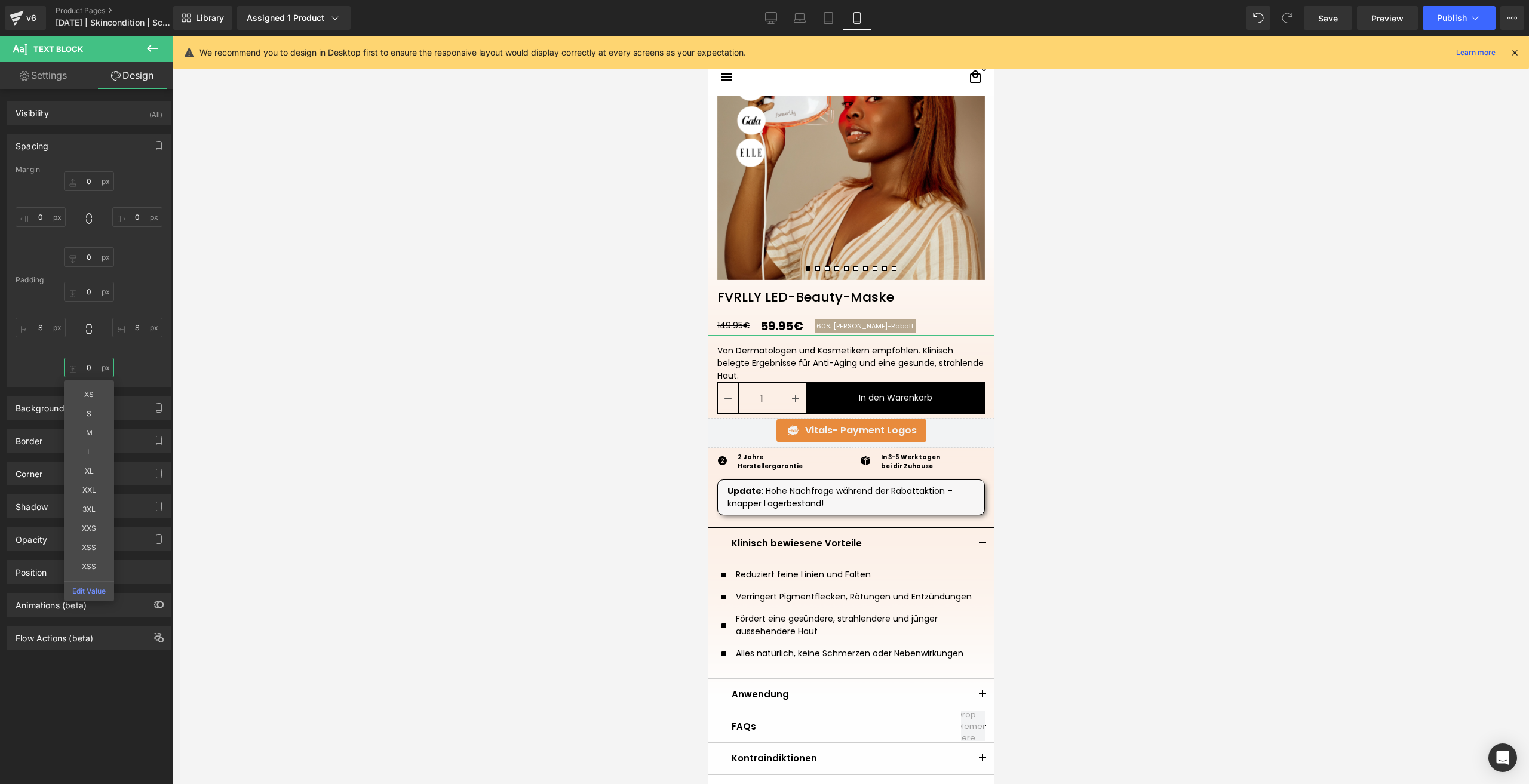
click at [100, 361] on input "text" at bounding box center [89, 367] width 50 height 20
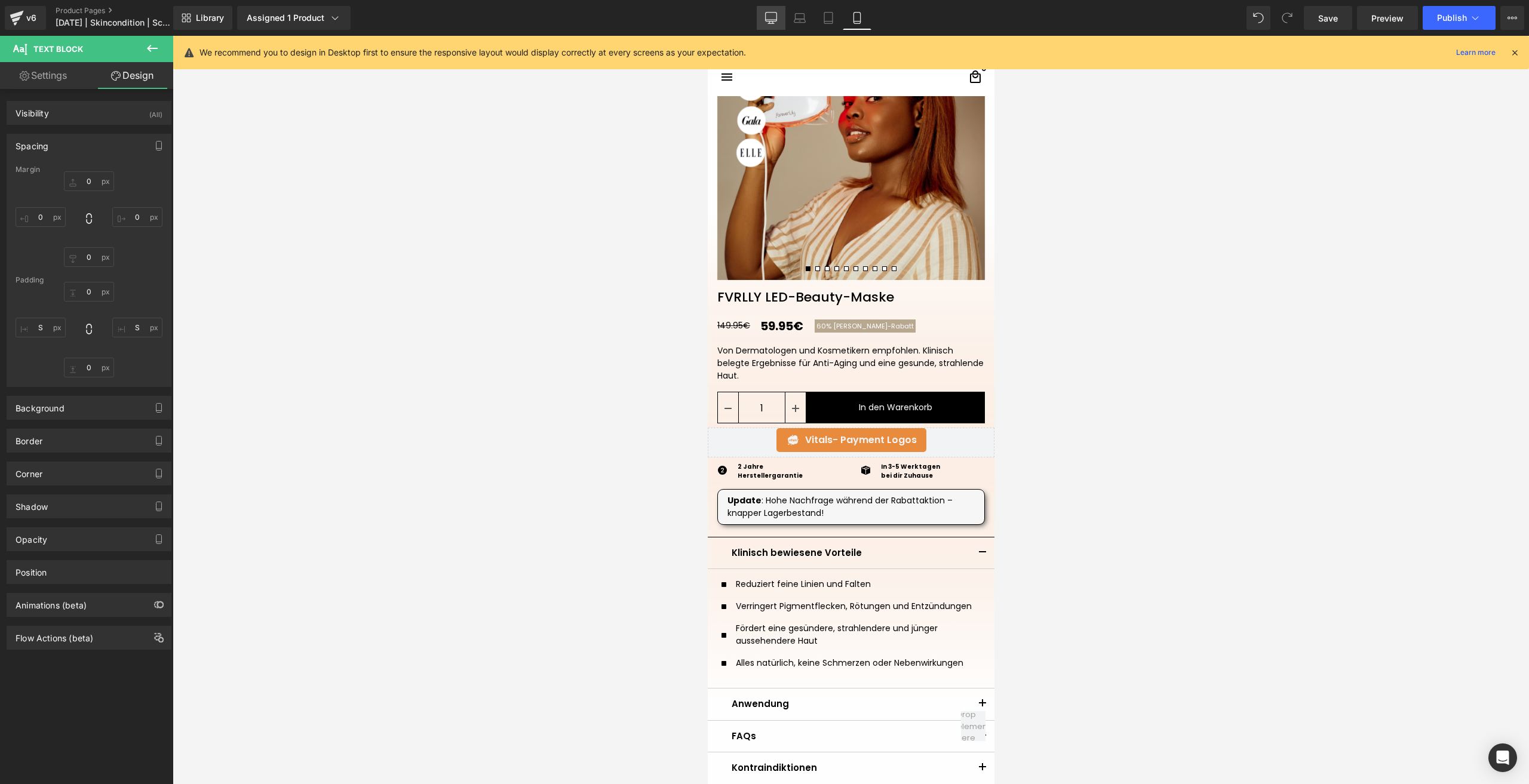
click at [763, 18] on link "Desktop" at bounding box center [771, 18] width 28 height 24
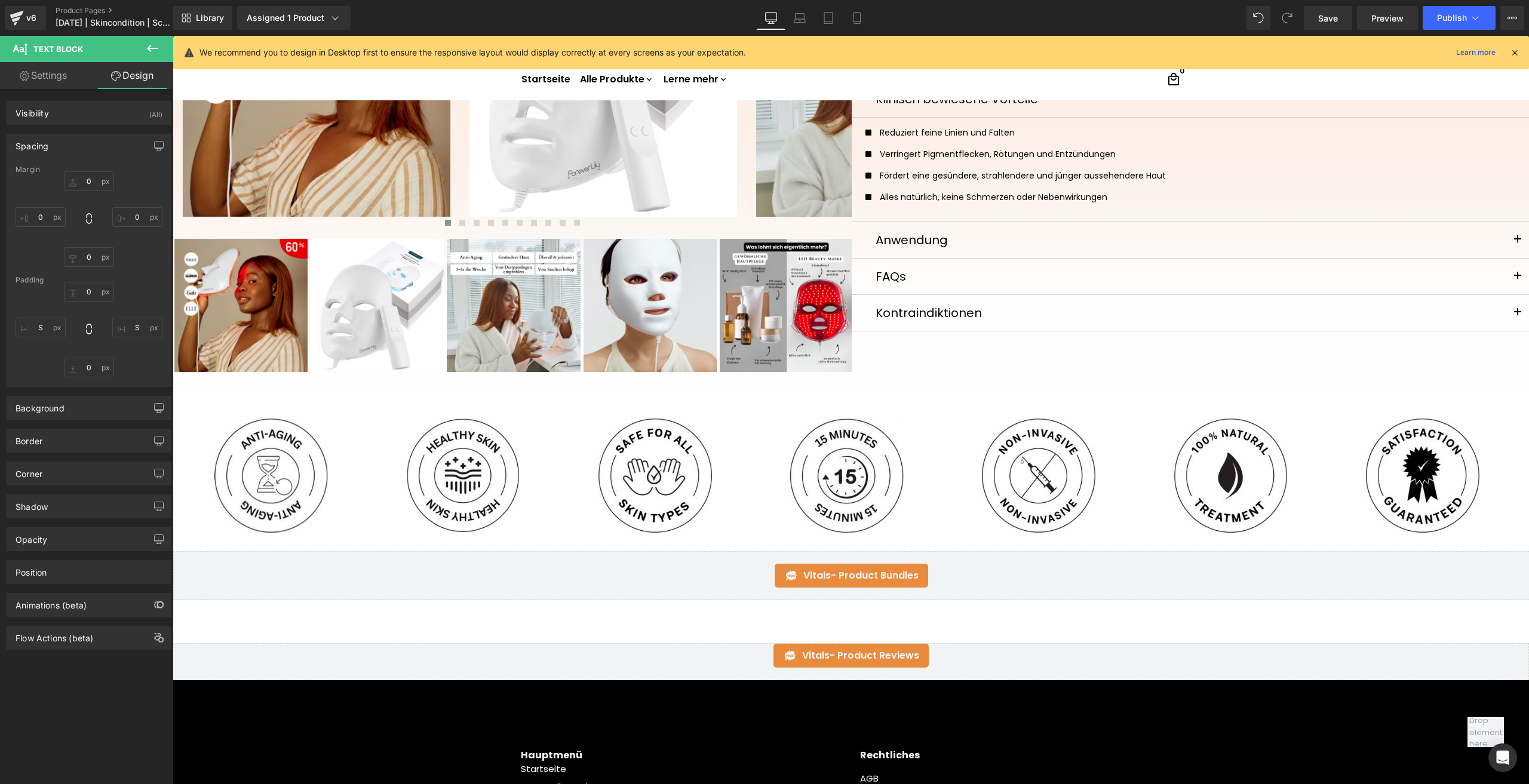
scroll to position [0, 0]
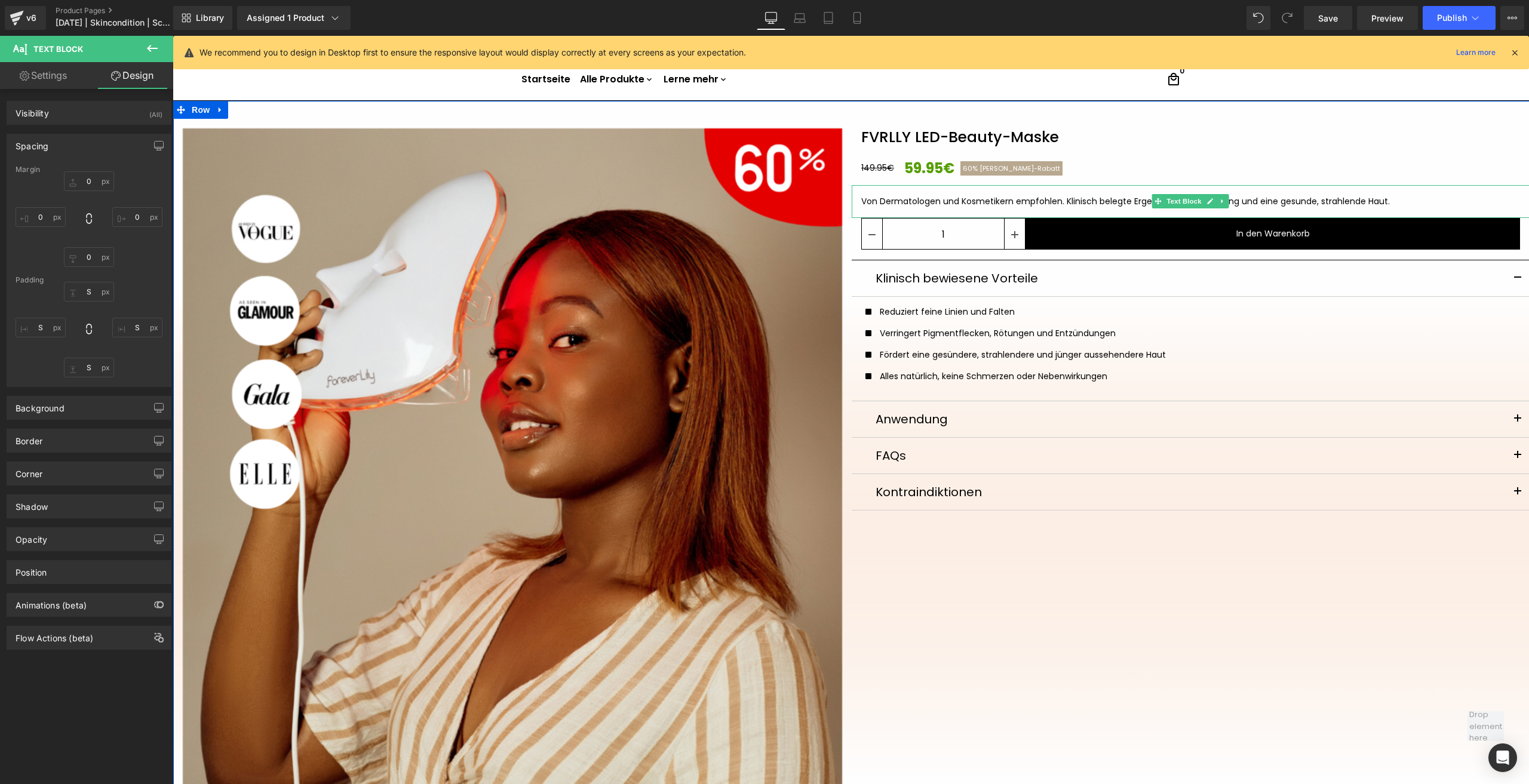
click at [917, 197] on div "Von Dermatologen und Kosmetikern empfohlen. Klinisch belegte Ergebnisse für Ant…" at bounding box center [1191, 201] width 659 height 13
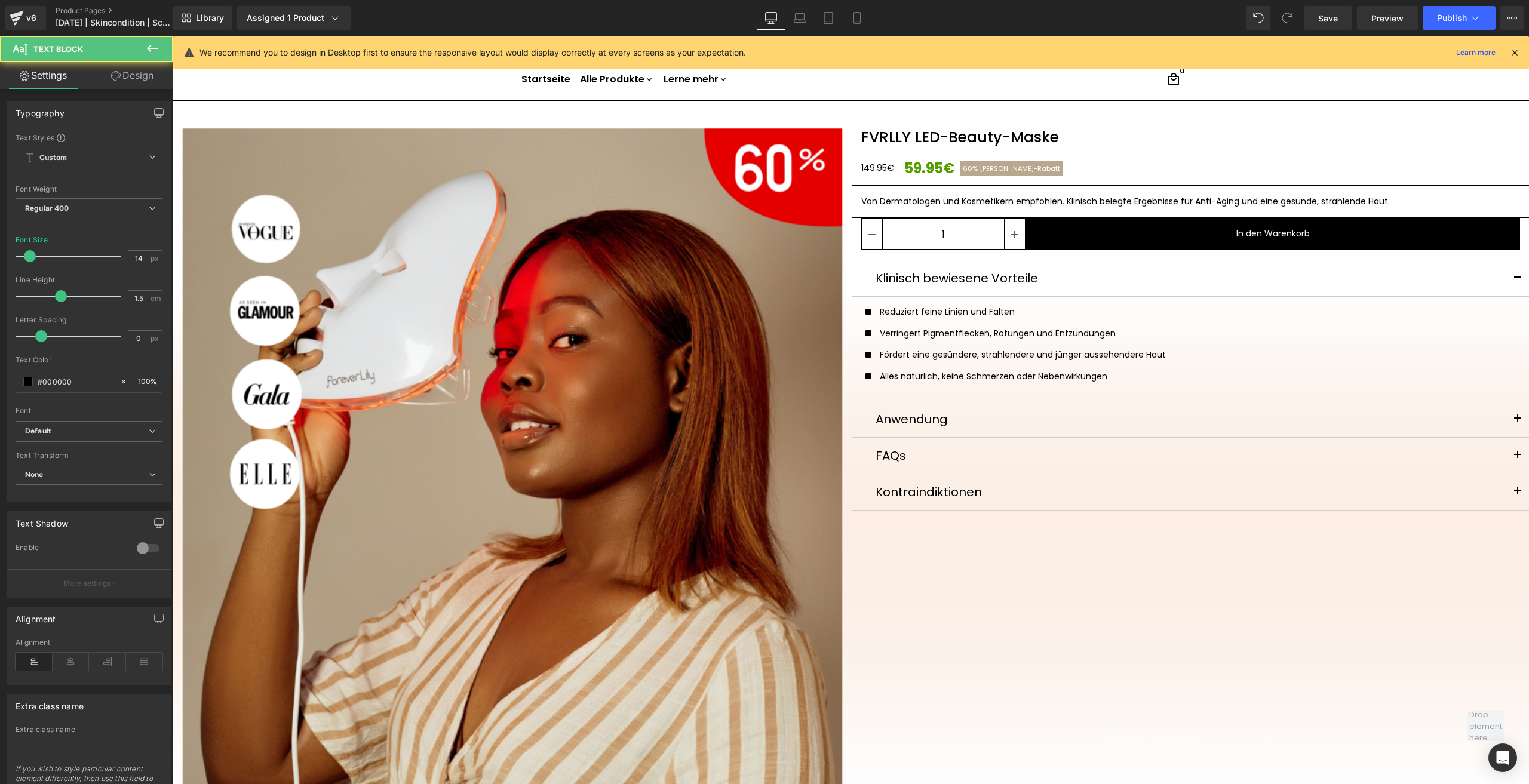
click at [160, 74] on link "Design" at bounding box center [131, 75] width 86 height 27
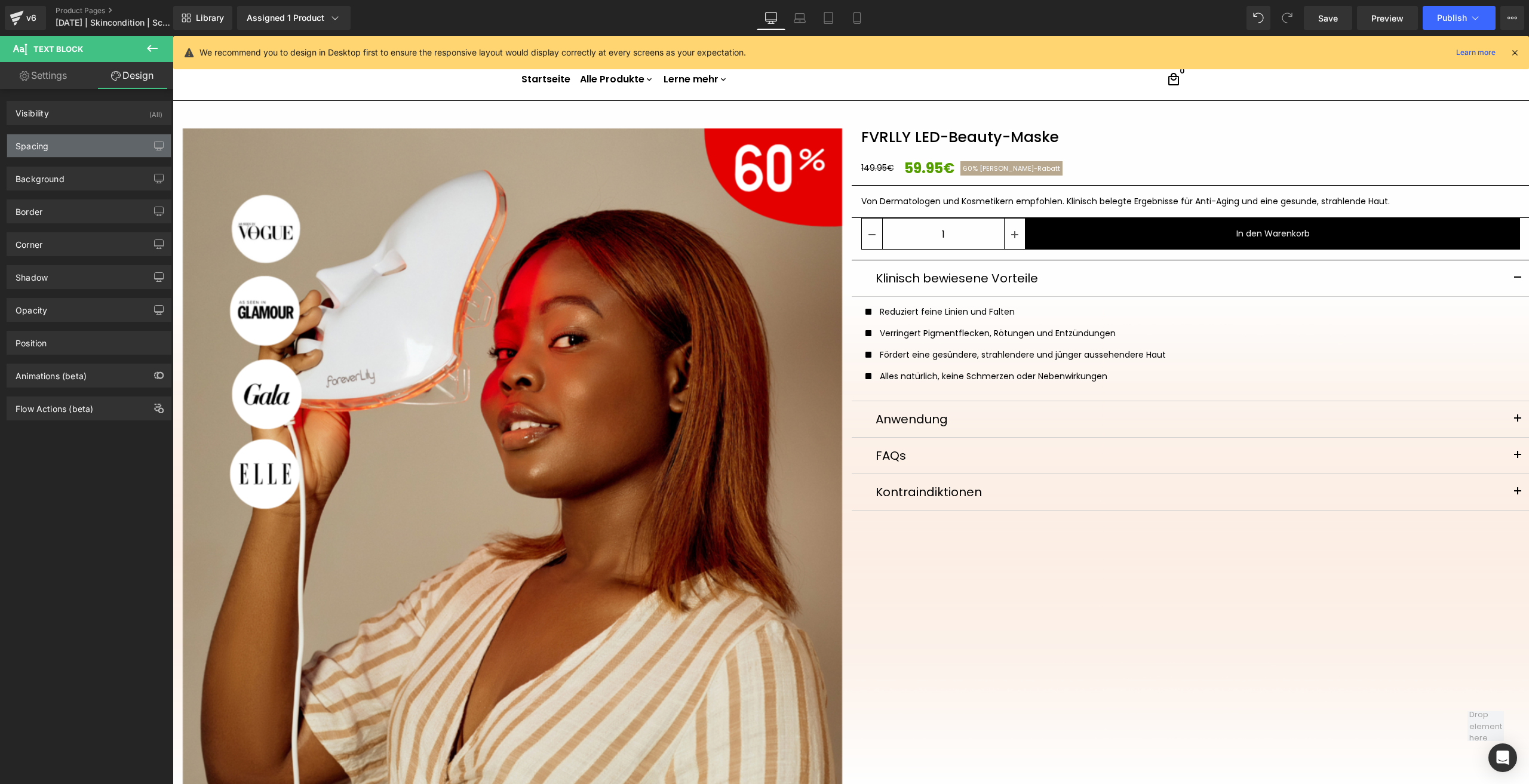
click at [64, 140] on div "Spacing" at bounding box center [90, 146] width 164 height 23
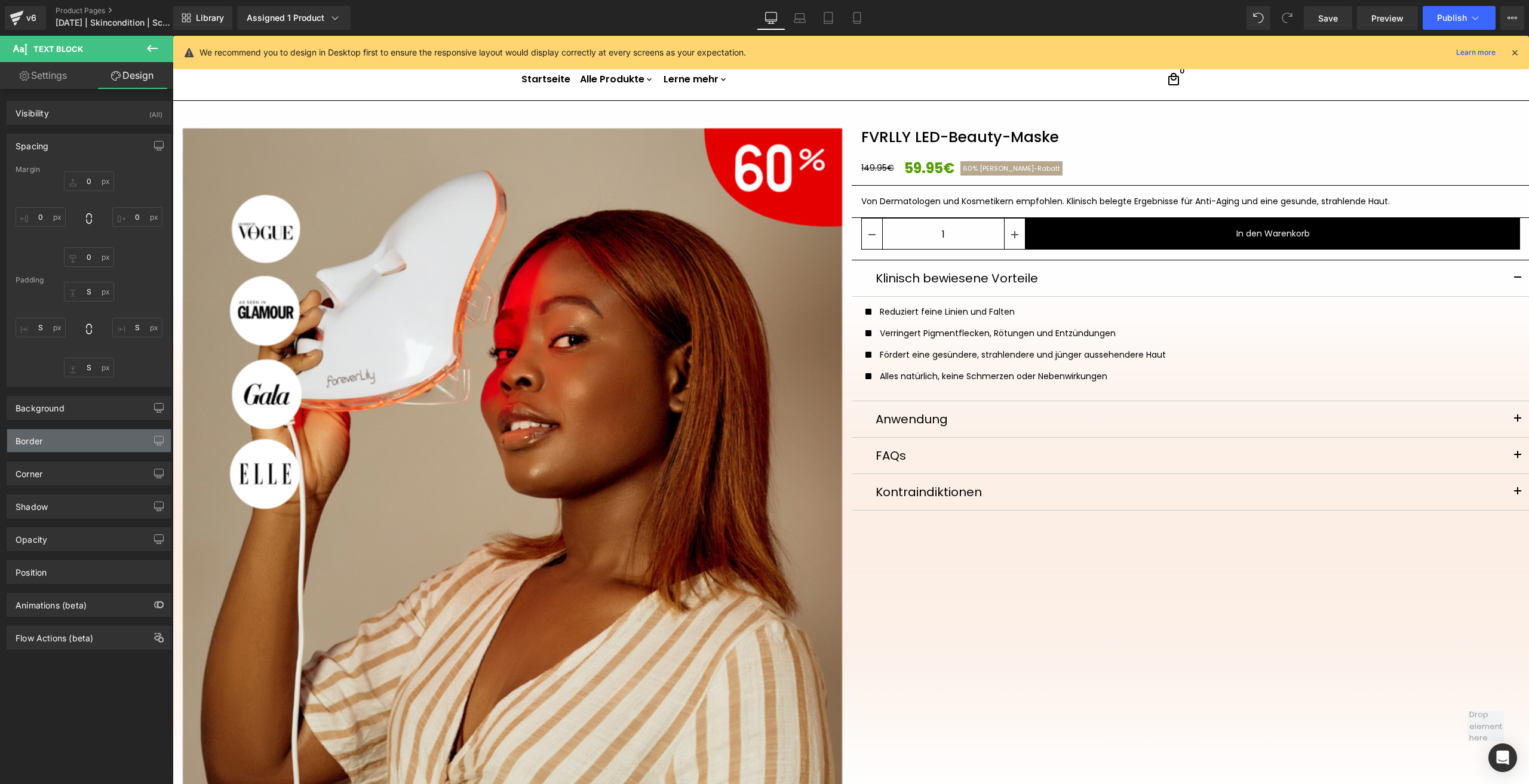
click at [41, 440] on div "Border" at bounding box center [29, 438] width 27 height 17
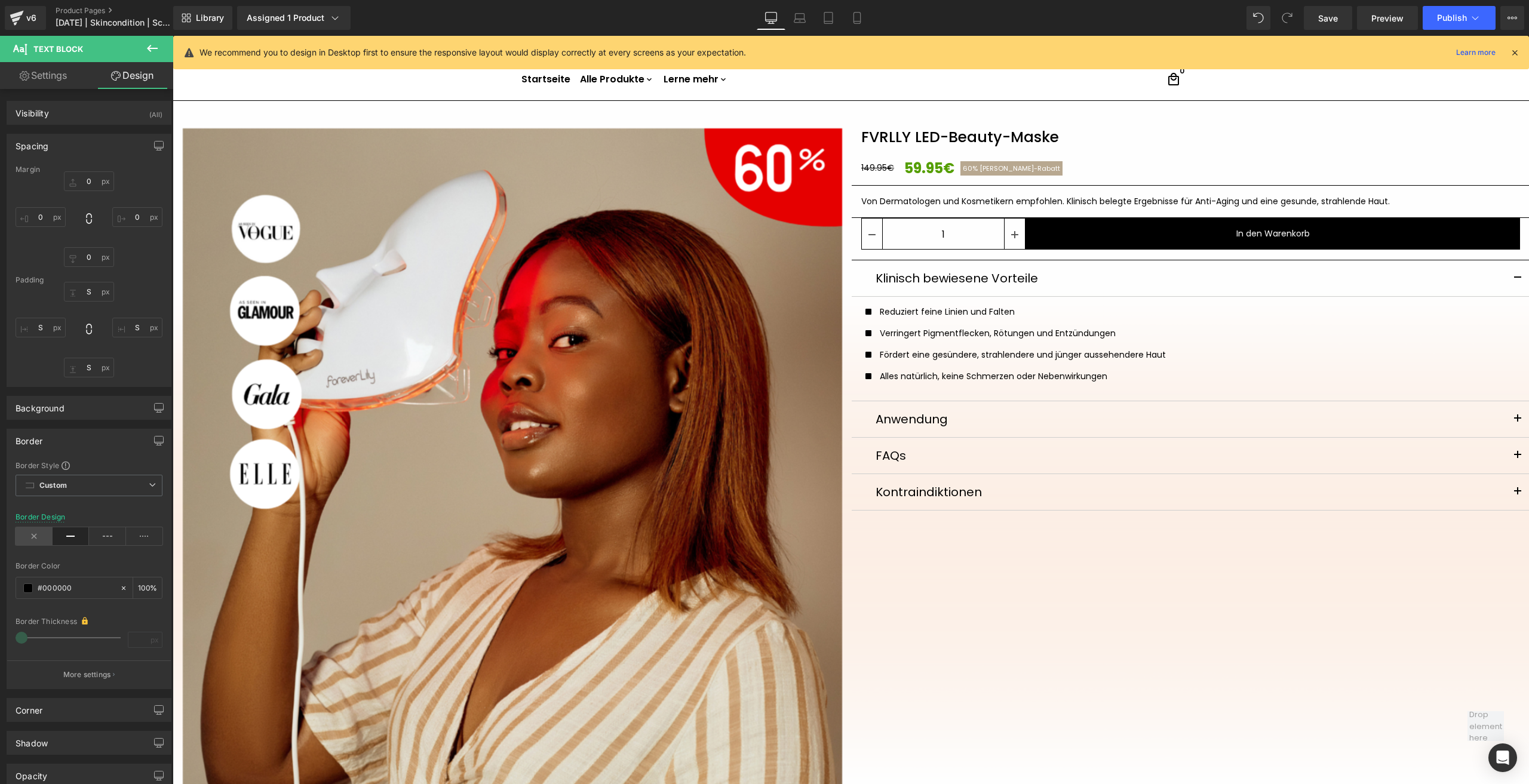
click at [38, 530] on icon at bounding box center [34, 535] width 37 height 18
drag, startPoint x: 157, startPoint y: 144, endPoint x: 125, endPoint y: 220, distance: 82.5
click at [157, 145] on icon "button" at bounding box center [158, 145] width 9 height 9
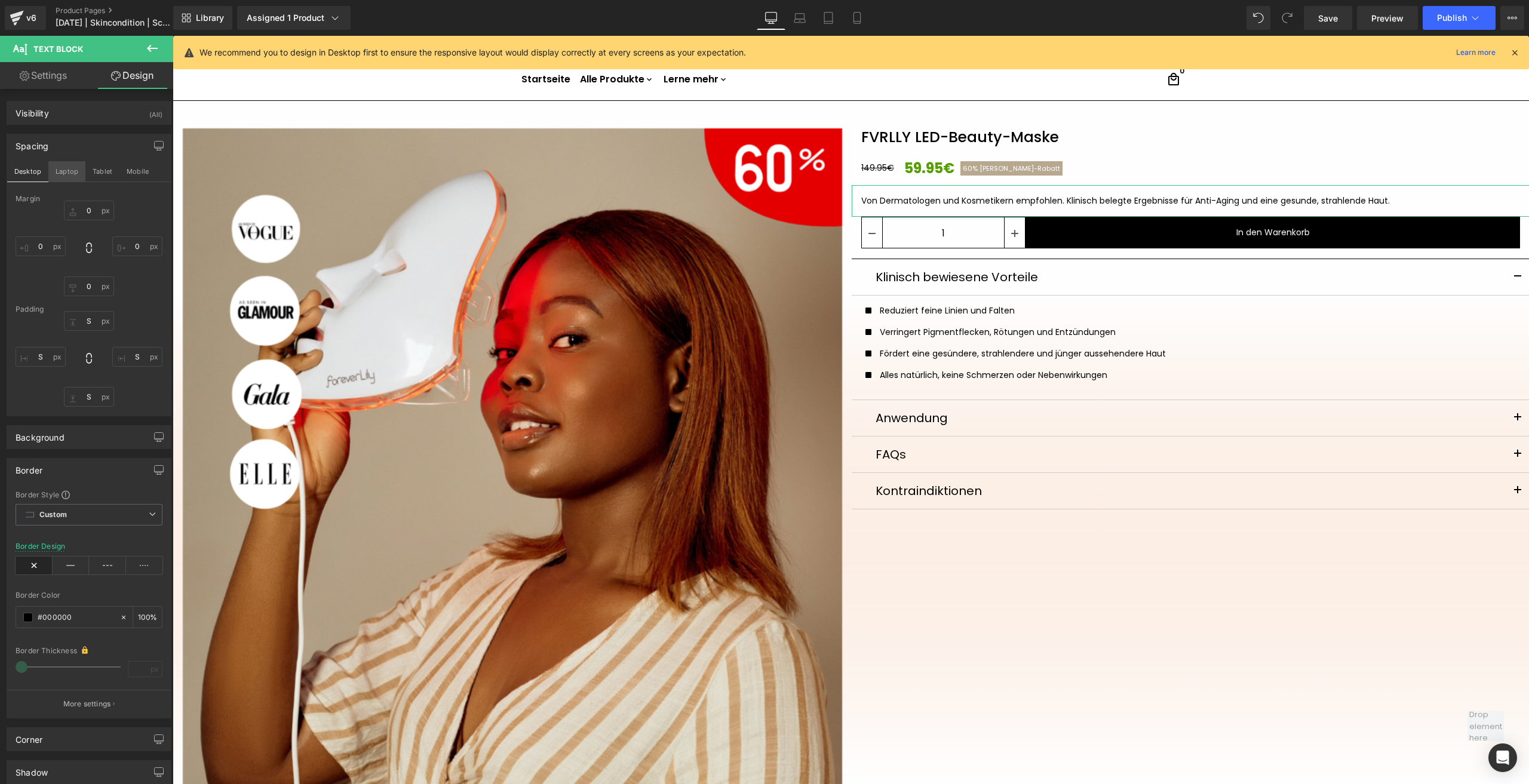
click at [72, 172] on button "Laptop" at bounding box center [67, 172] width 37 height 20
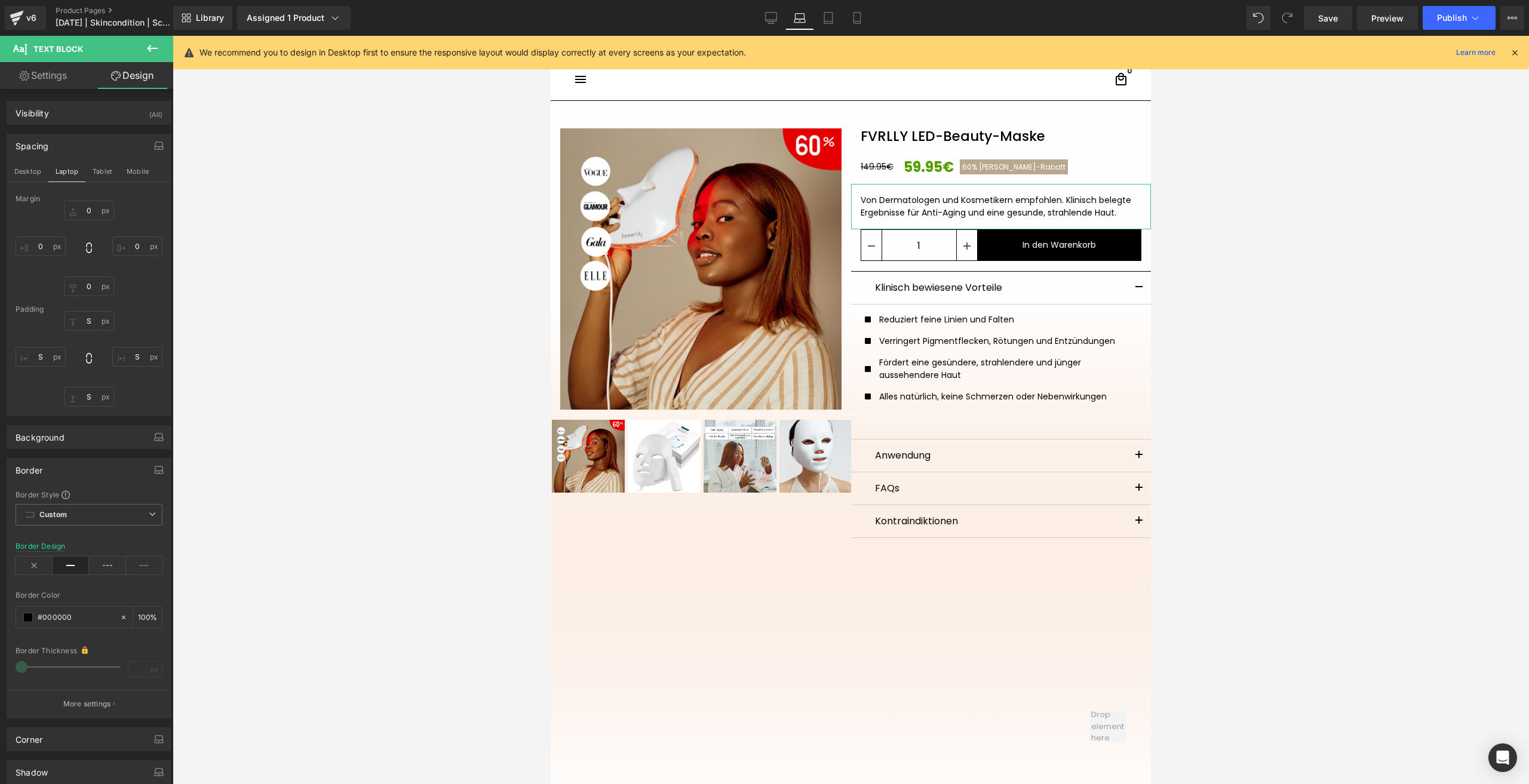
click at [37, 552] on div "Border Design" at bounding box center [90, 565] width 147 height 46
click at [33, 567] on icon at bounding box center [34, 565] width 37 height 18
click at [103, 172] on button "Tablet" at bounding box center [102, 172] width 34 height 20
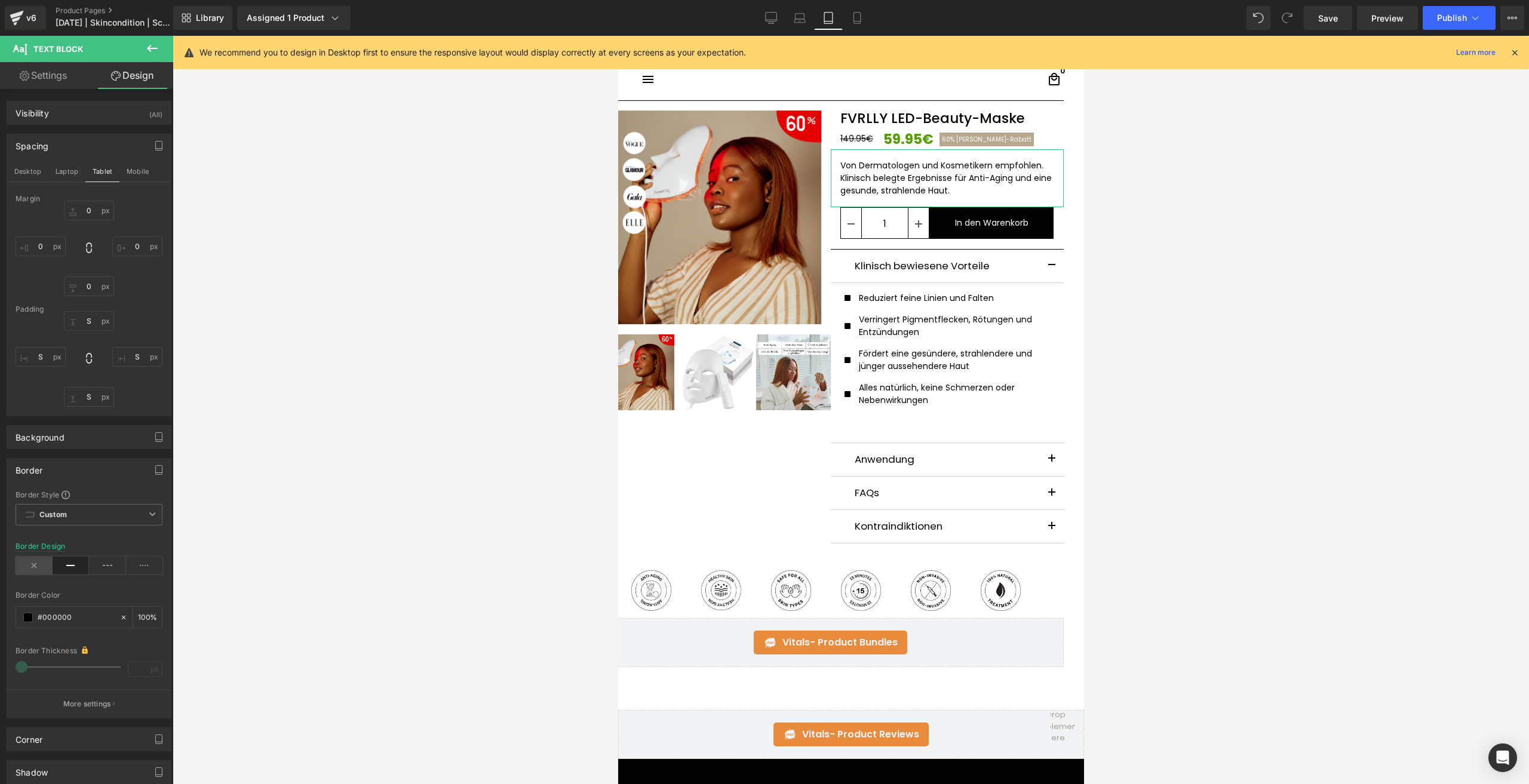
click at [38, 568] on icon at bounding box center [34, 565] width 37 height 18
click at [138, 171] on button "Mobile" at bounding box center [138, 172] width 37 height 20
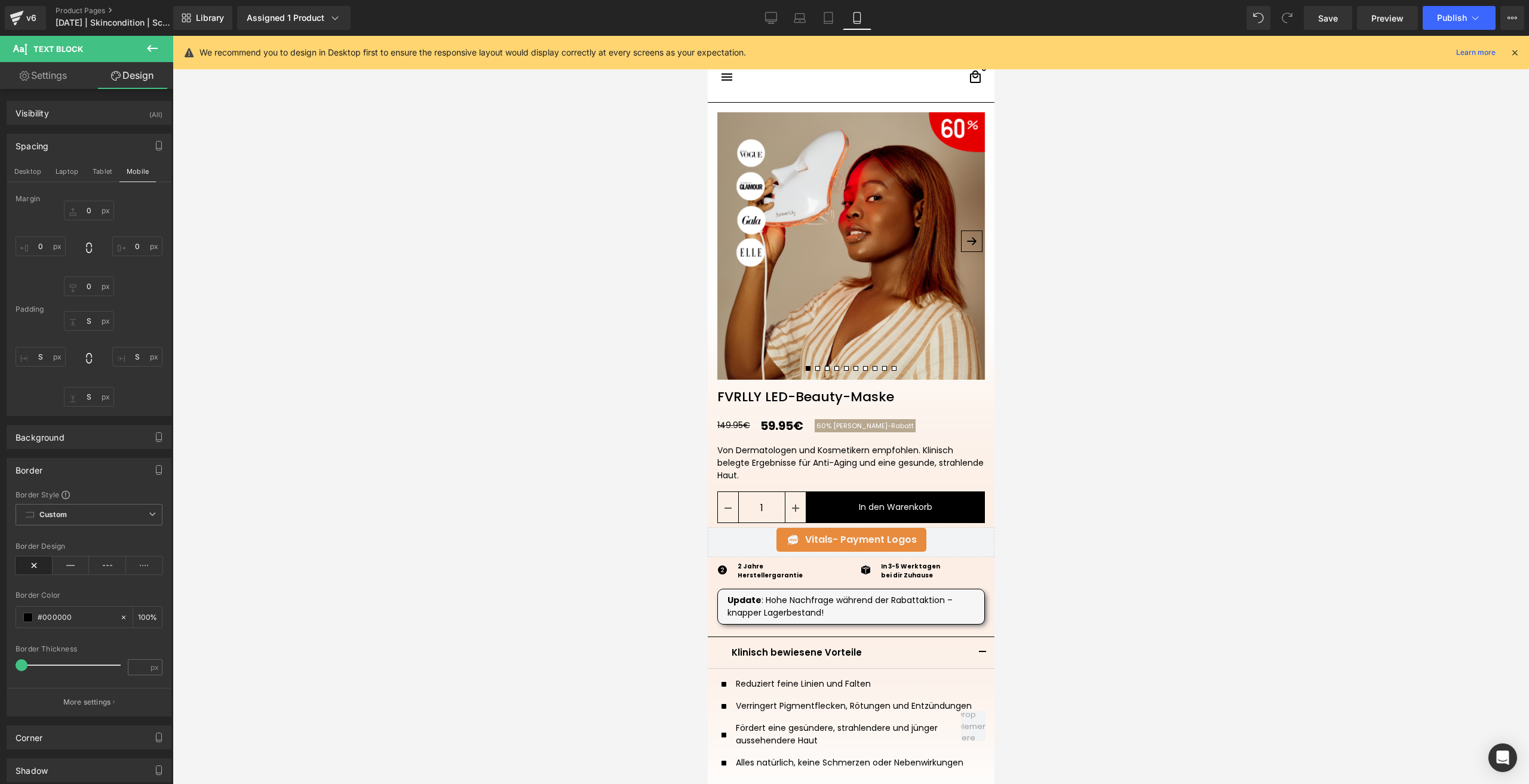
scroll to position [76, 0]
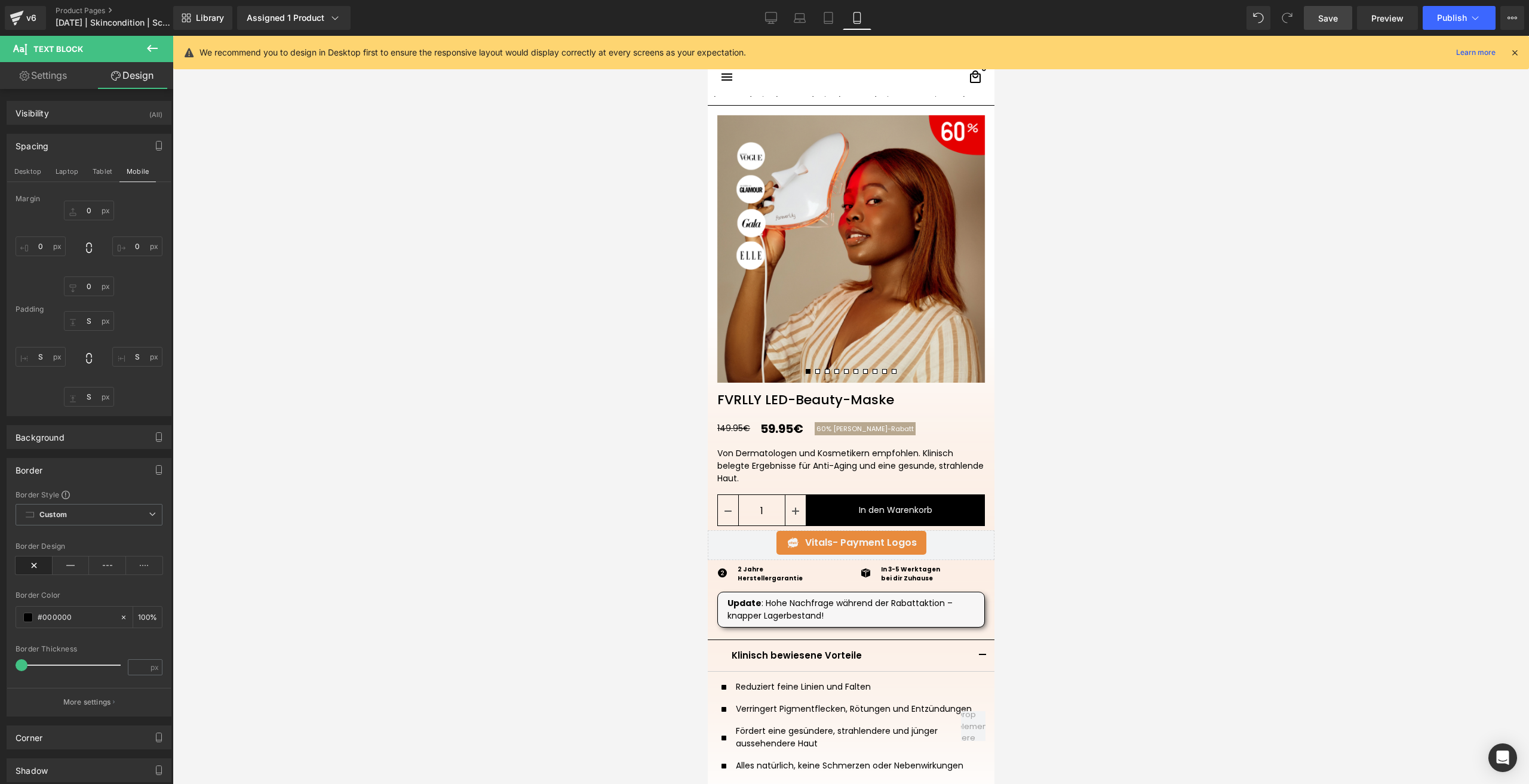
click at [1315, 19] on link "Save" at bounding box center [1328, 18] width 49 height 24
click at [1331, 13] on span "Save" at bounding box center [1328, 18] width 20 height 13
click at [1435, 26] on button "Publish" at bounding box center [1459, 18] width 73 height 24
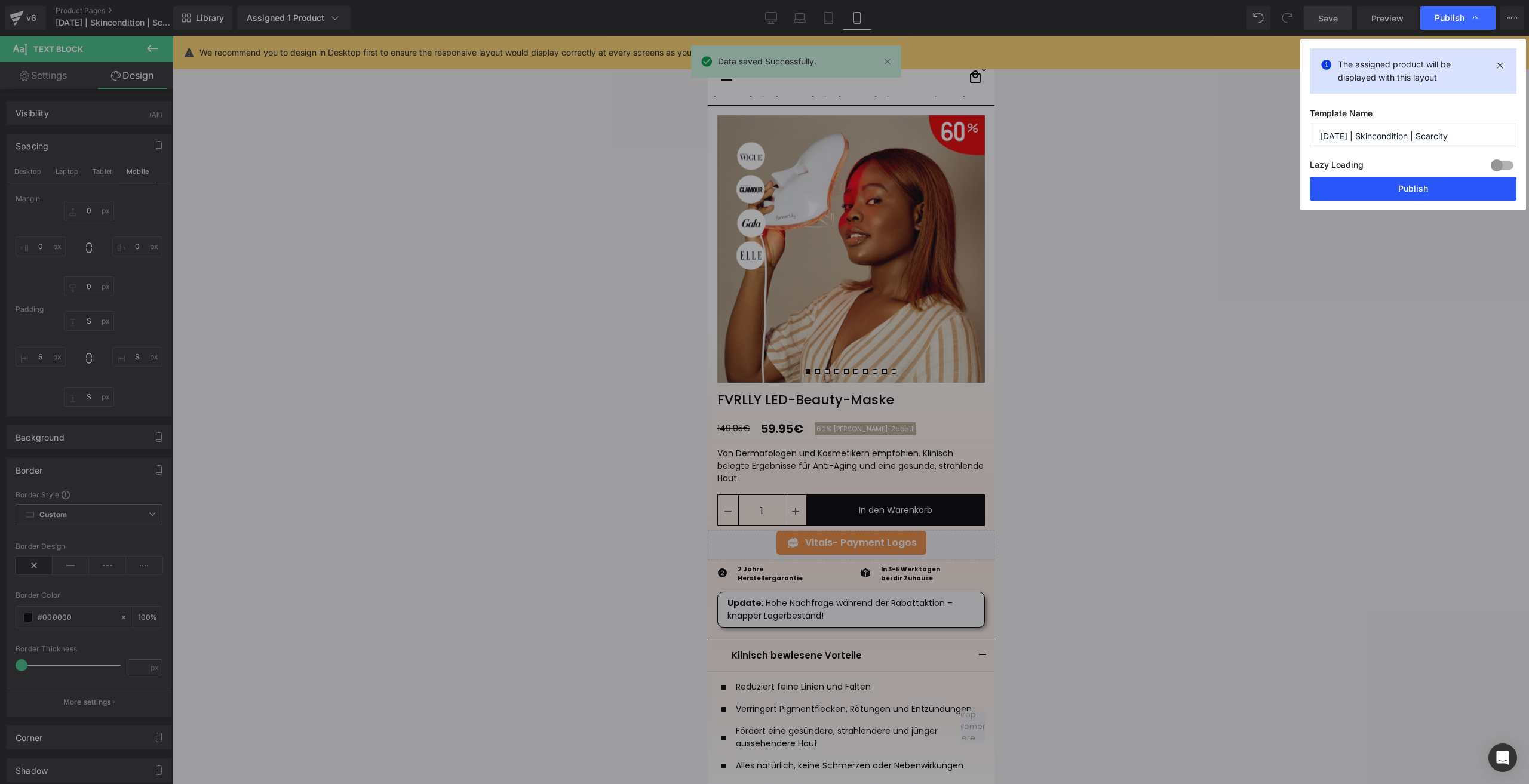
click at [1386, 186] on button "Publish" at bounding box center [1413, 188] width 207 height 24
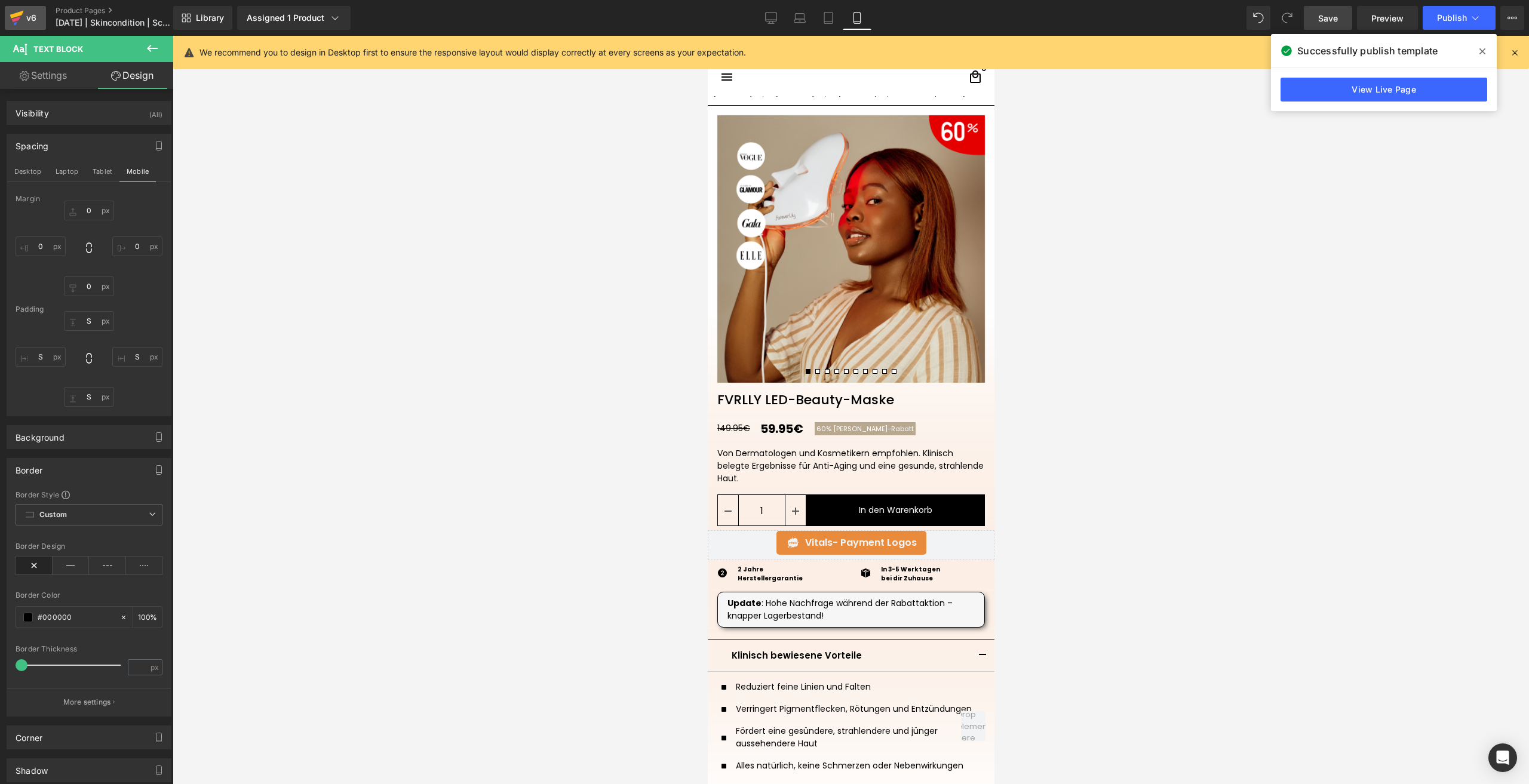
click at [25, 15] on div "v6" at bounding box center [32, 18] width 15 height 16
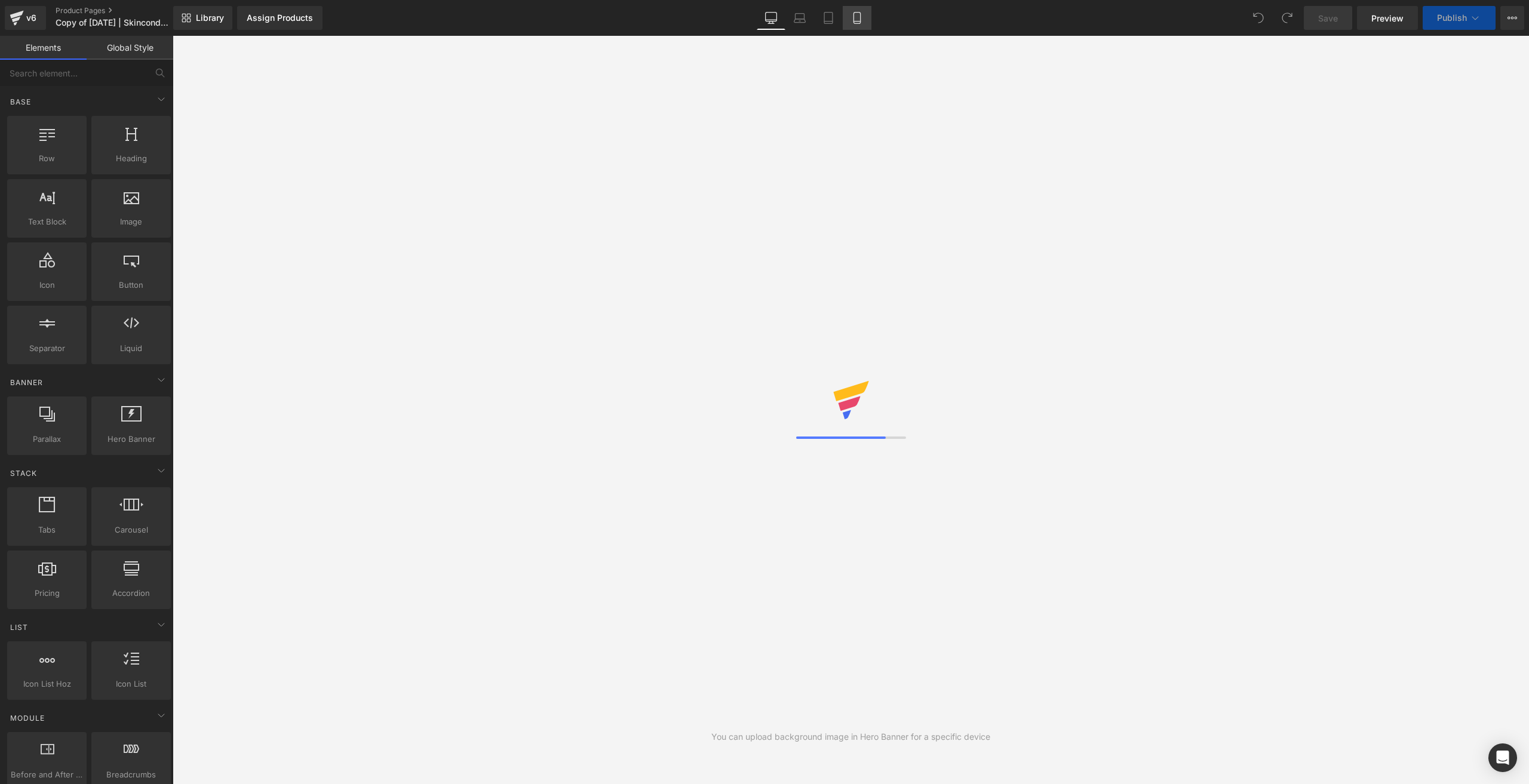
click at [853, 19] on icon at bounding box center [857, 18] width 12 height 12
click at [858, 19] on icon at bounding box center [857, 18] width 12 height 12
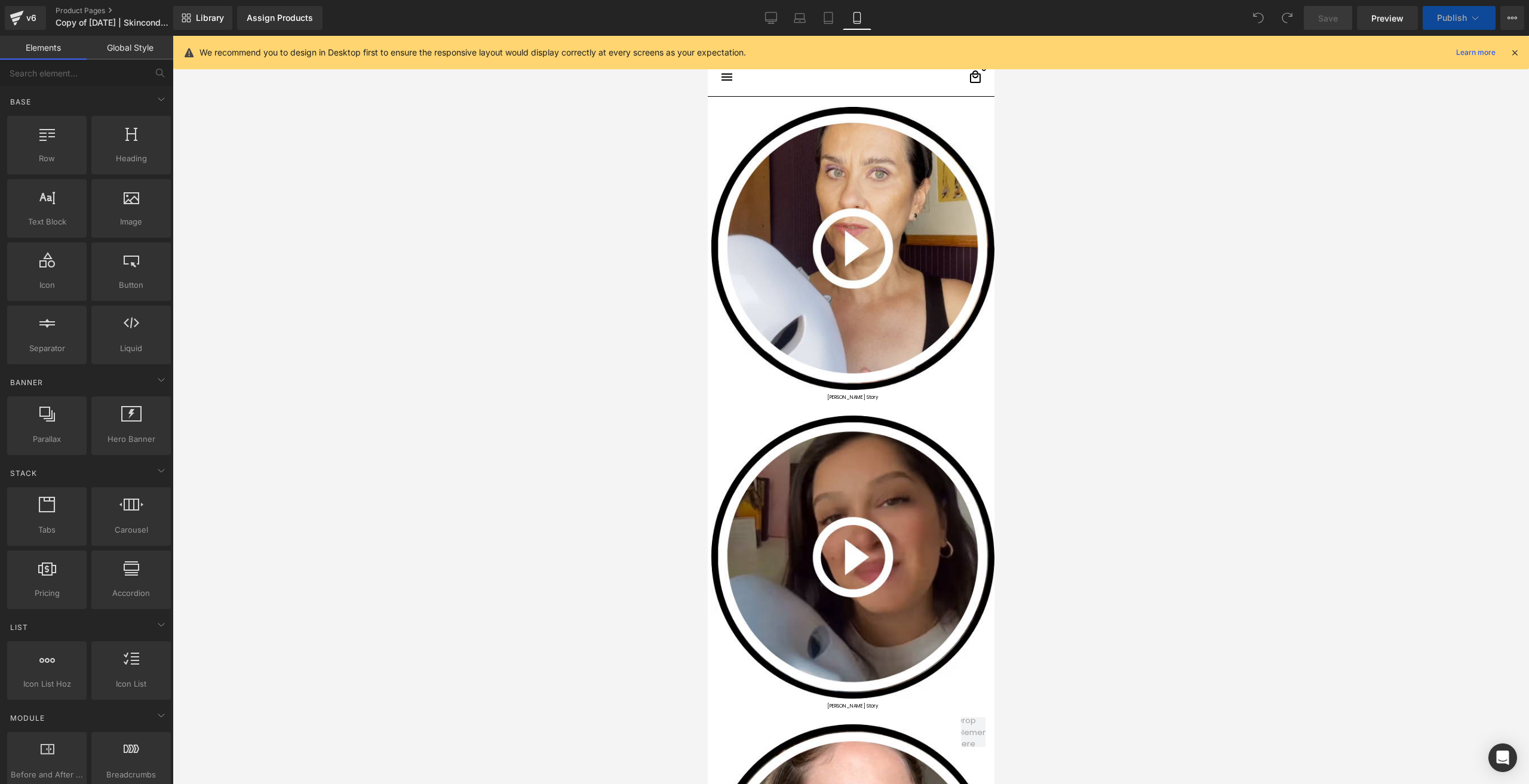
click at [865, 20] on link "Mobile" at bounding box center [857, 18] width 28 height 24
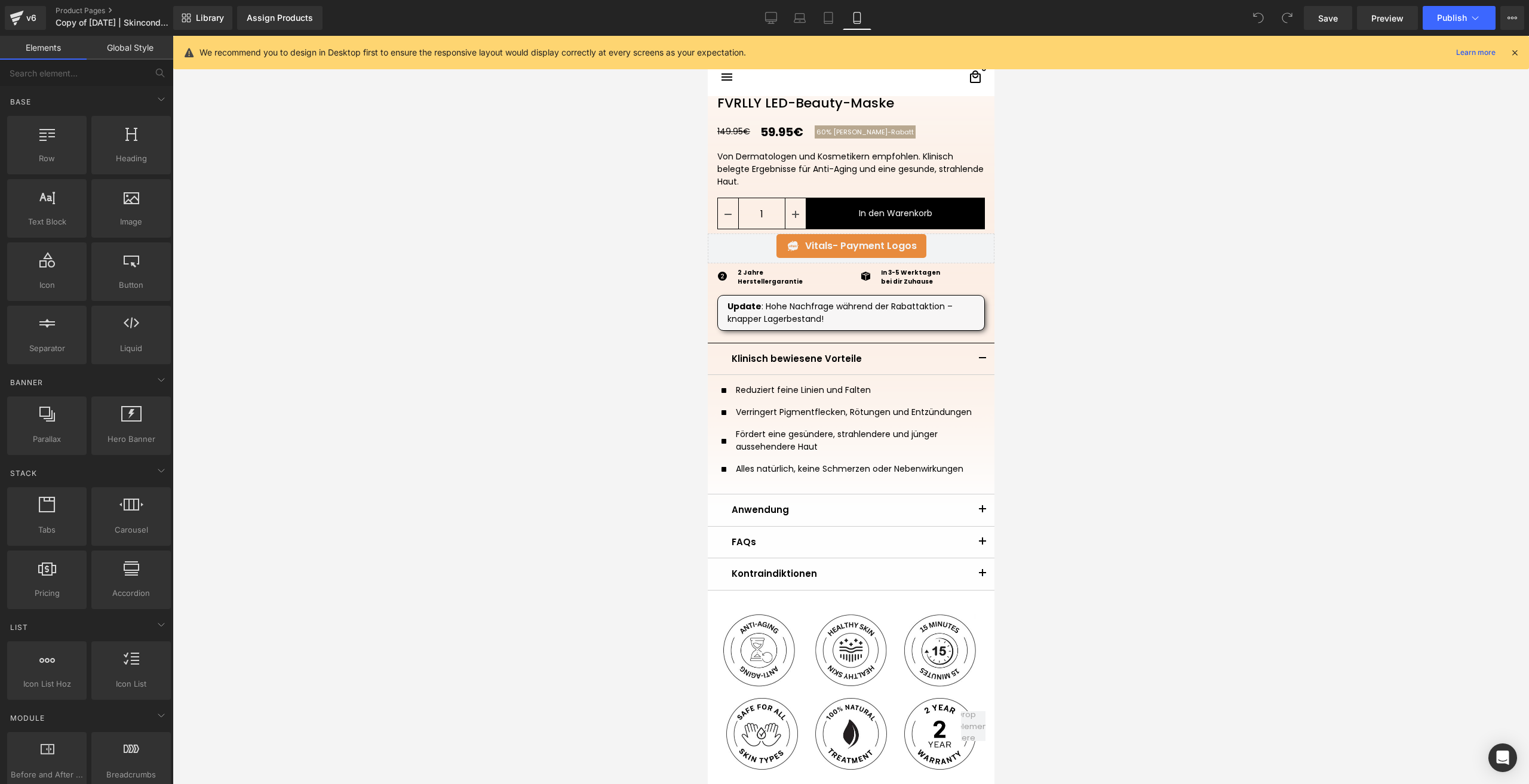
scroll to position [299, 0]
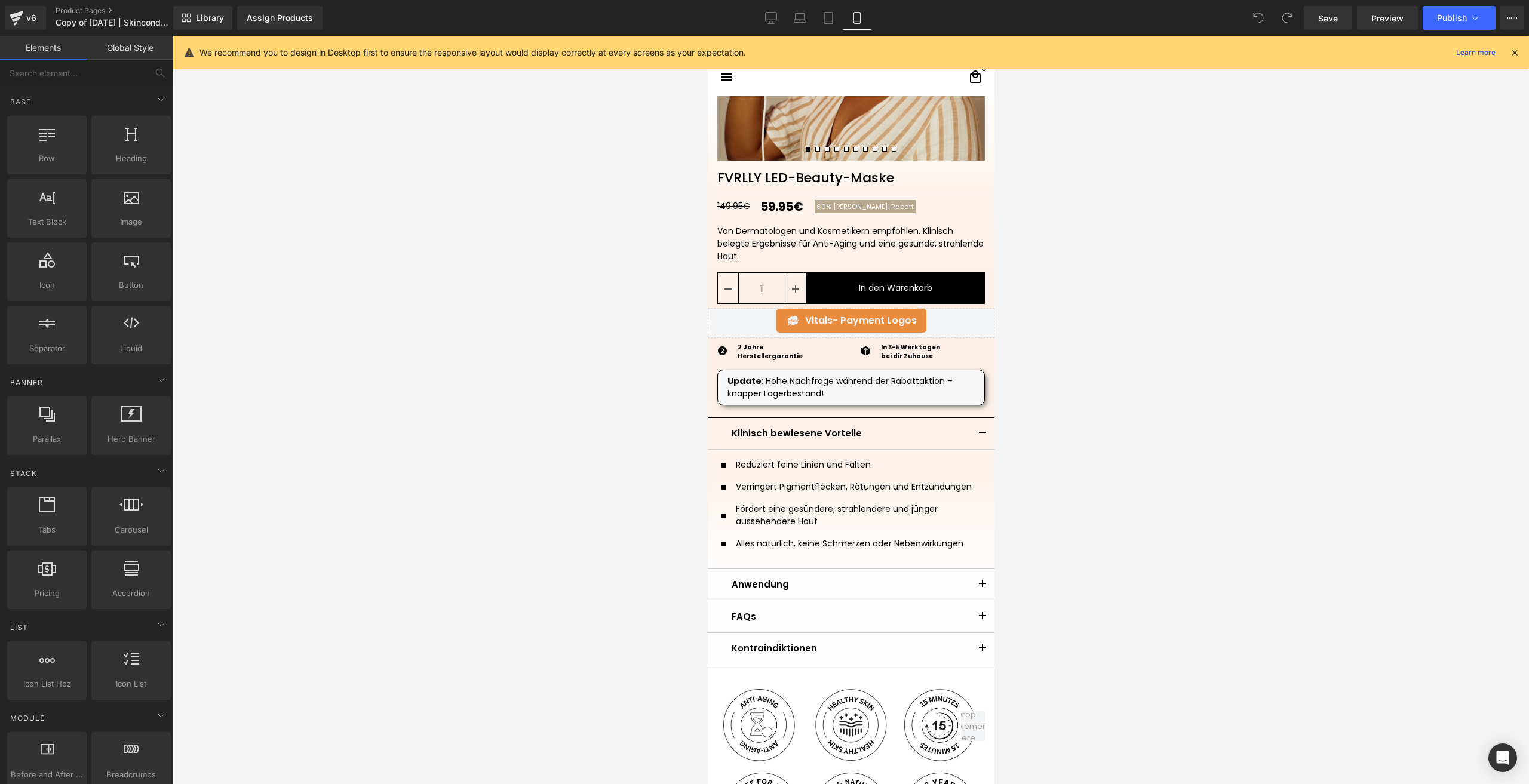
click at [764, 245] on div "Von Dermatologen und Kosmetikern empfohlen. Klinisch belegte Ergebnisse für Ant…" at bounding box center [850, 243] width 268 height 38
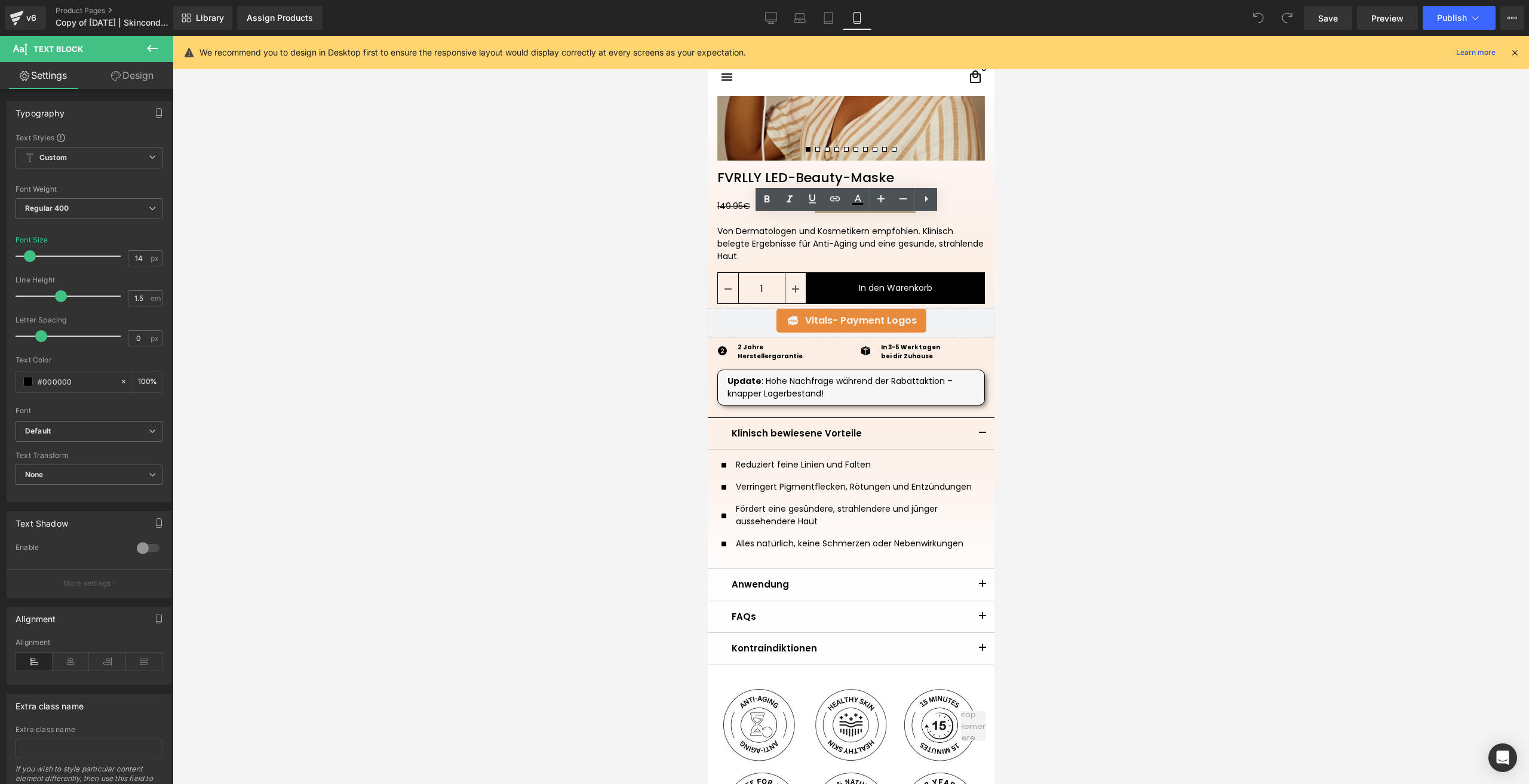
click at [143, 69] on link "Design" at bounding box center [131, 75] width 86 height 27
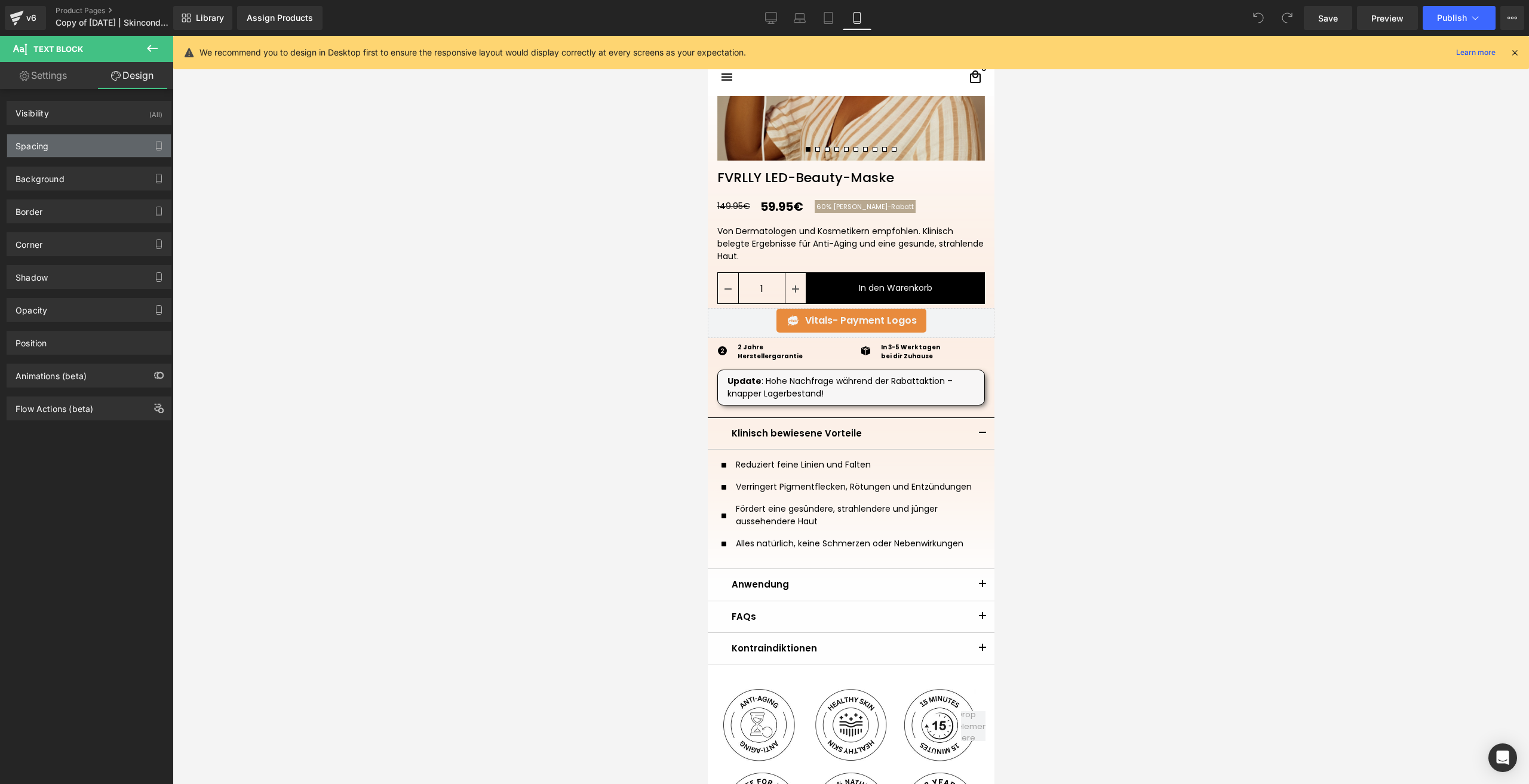
click at [56, 148] on div "Spacing" at bounding box center [90, 146] width 164 height 23
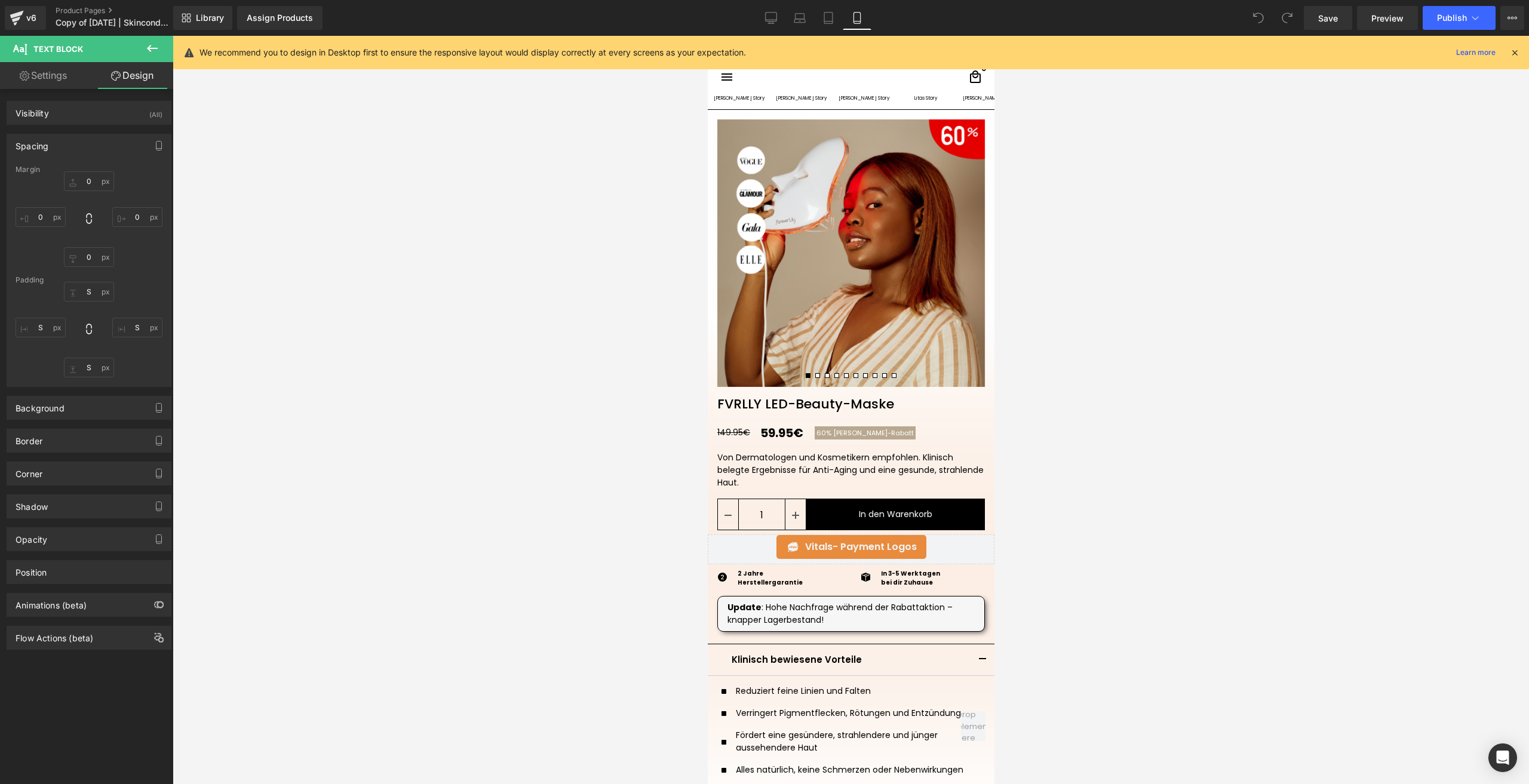
scroll to position [59, 0]
